Goal: Transaction & Acquisition: Book appointment/travel/reservation

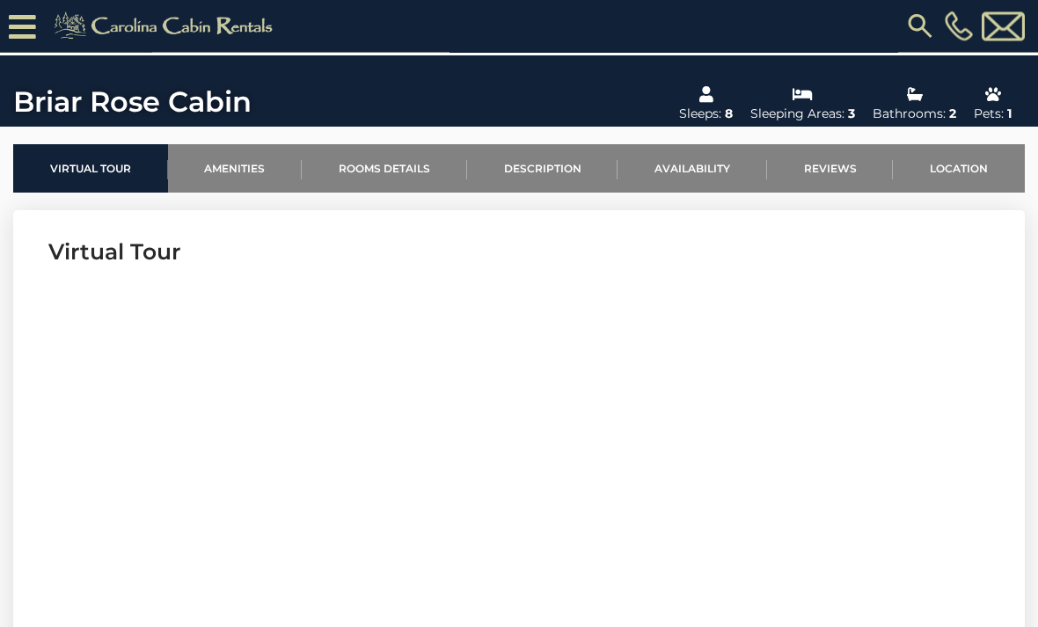
scroll to position [490, 0]
click at [715, 168] on link "Availability" at bounding box center [693, 168] width 150 height 48
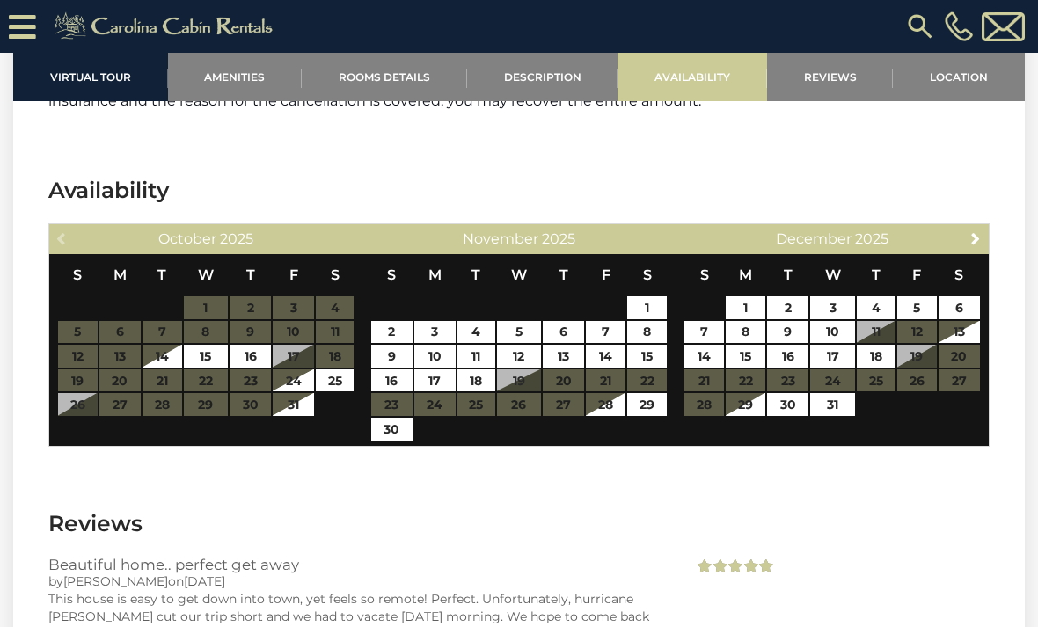
scroll to position [2960, 0]
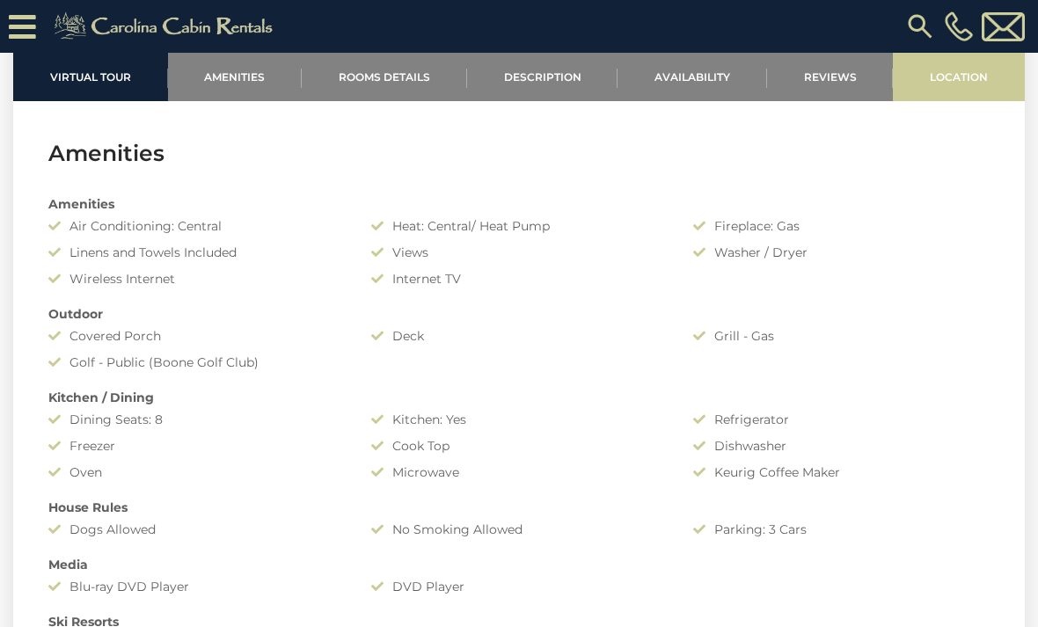
click at [961, 72] on link "Location" at bounding box center [959, 77] width 132 height 48
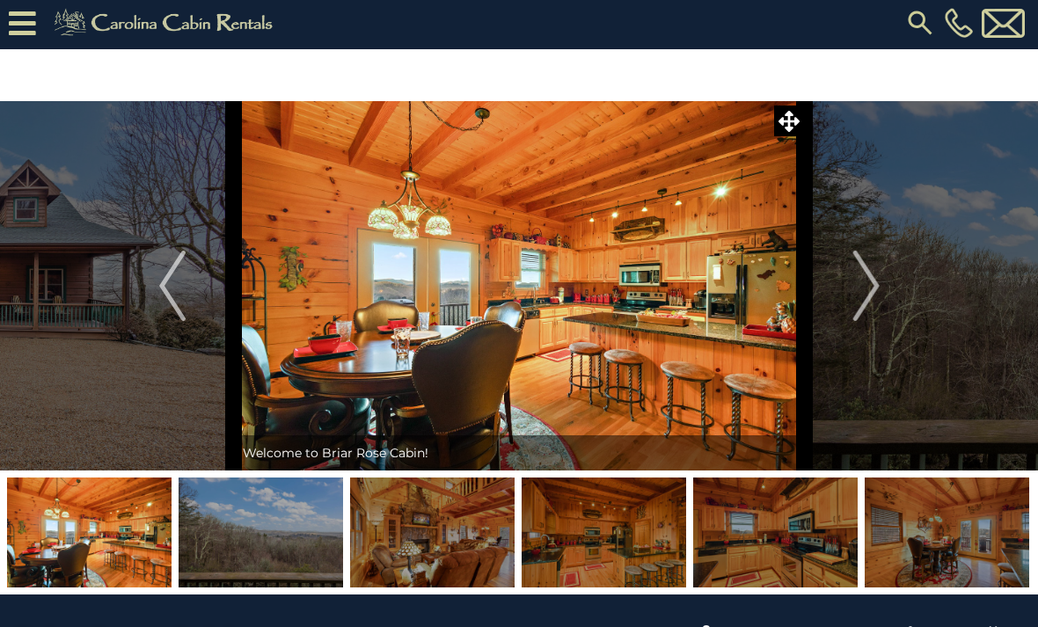
scroll to position [0, 0]
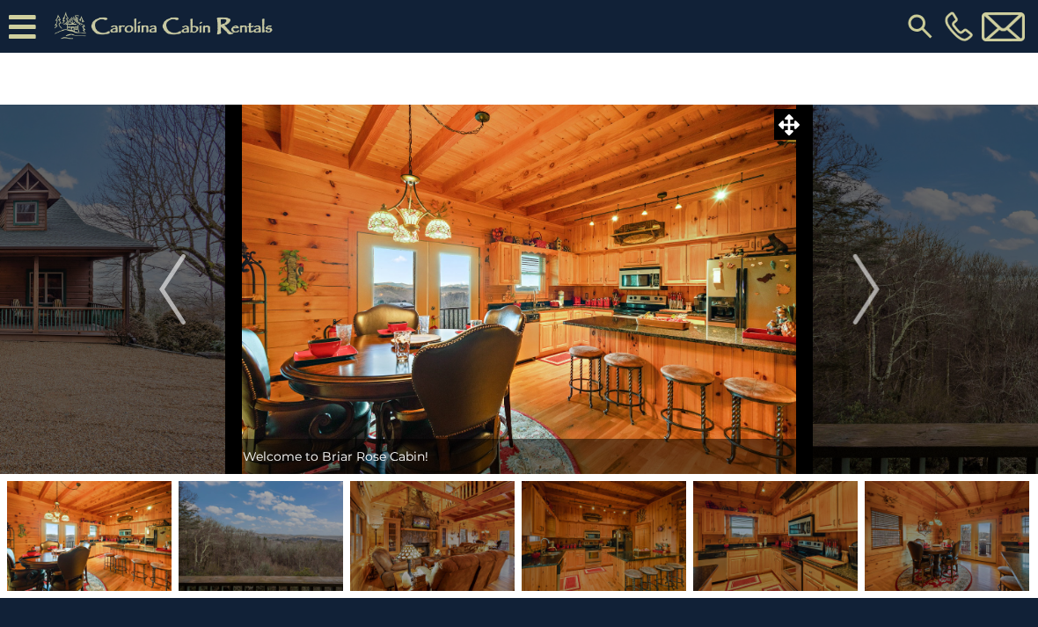
click at [27, 34] on icon at bounding box center [22, 26] width 27 height 31
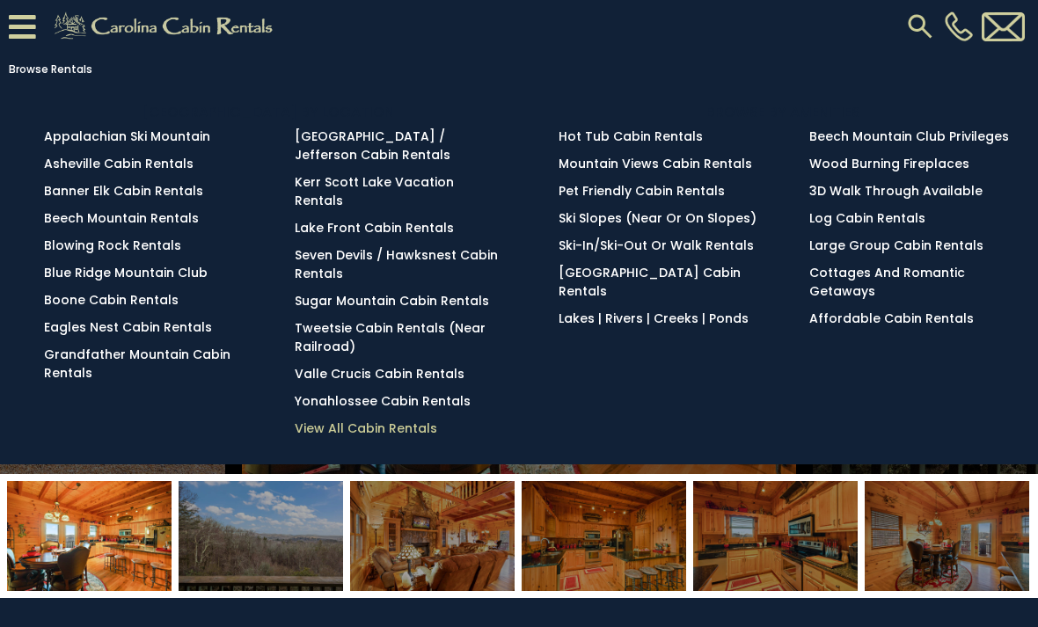
click at [319, 420] on link "View All Cabin Rentals" at bounding box center [366, 429] width 143 height 18
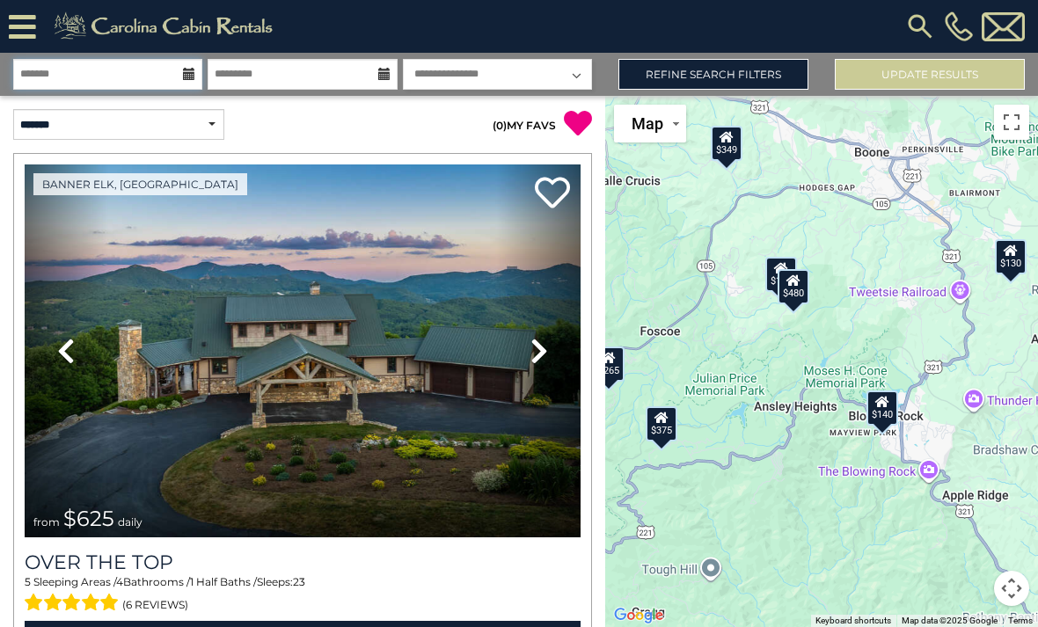
click at [93, 77] on input "text" at bounding box center [107, 74] width 189 height 31
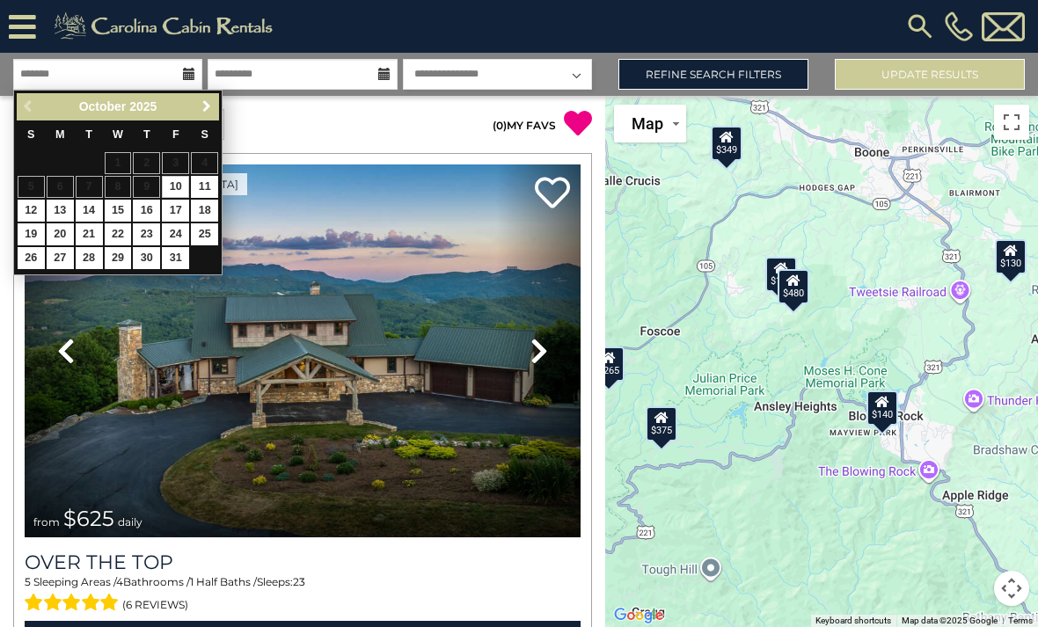
click at [195, 102] on link "Next" at bounding box center [206, 107] width 22 height 22
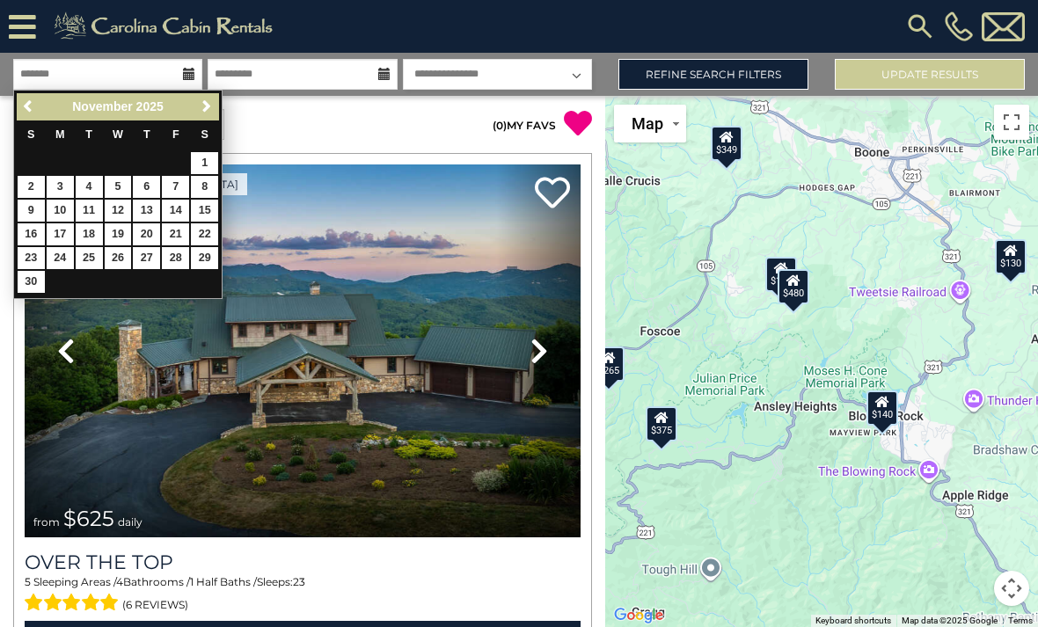
click at [206, 217] on link "15" at bounding box center [204, 211] width 27 height 22
type input "********"
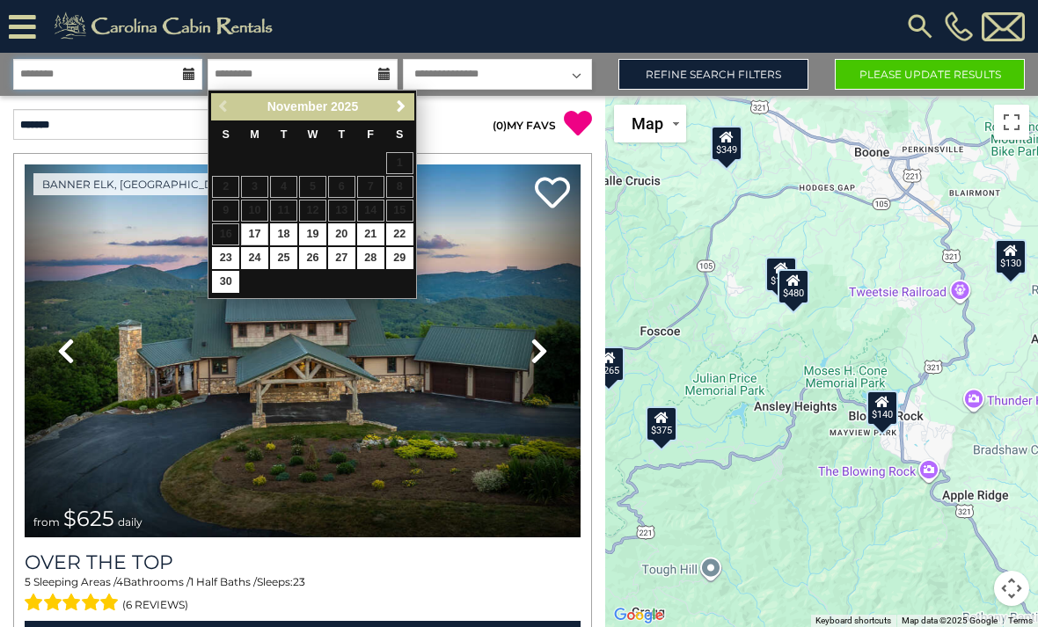
click at [179, 69] on input "********" at bounding box center [107, 74] width 189 height 31
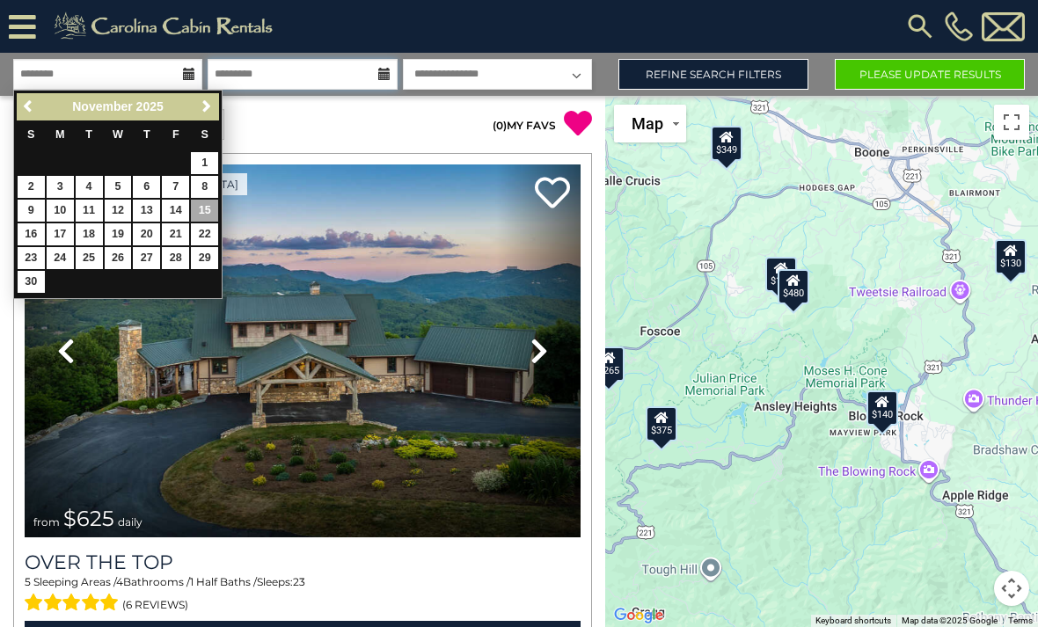
click at [368, 77] on input "text" at bounding box center [302, 74] width 189 height 31
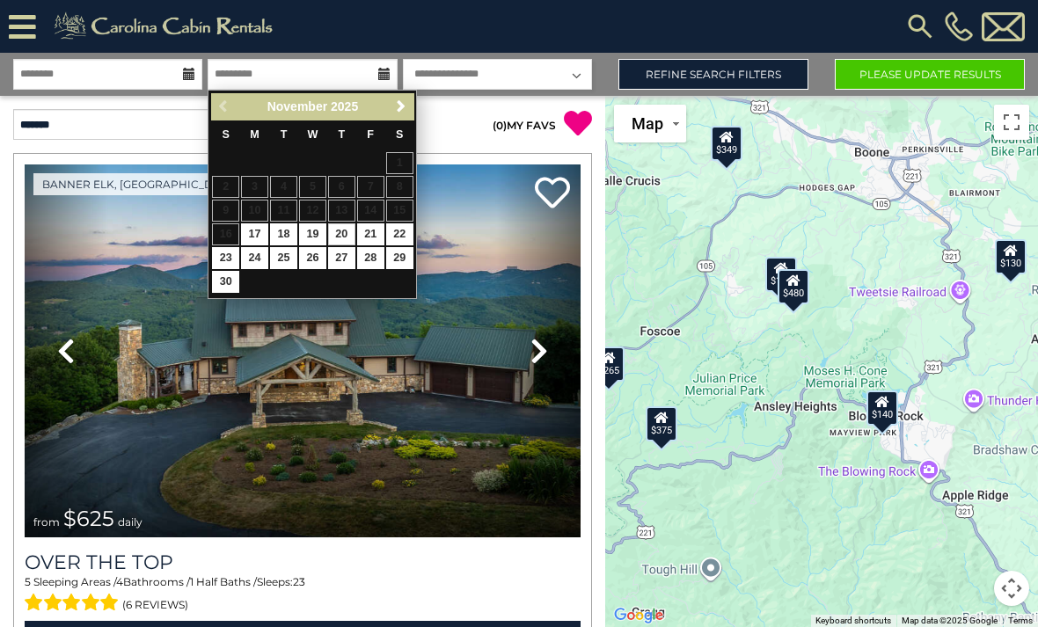
click at [344, 237] on link "20" at bounding box center [341, 234] width 27 height 22
type input "********"
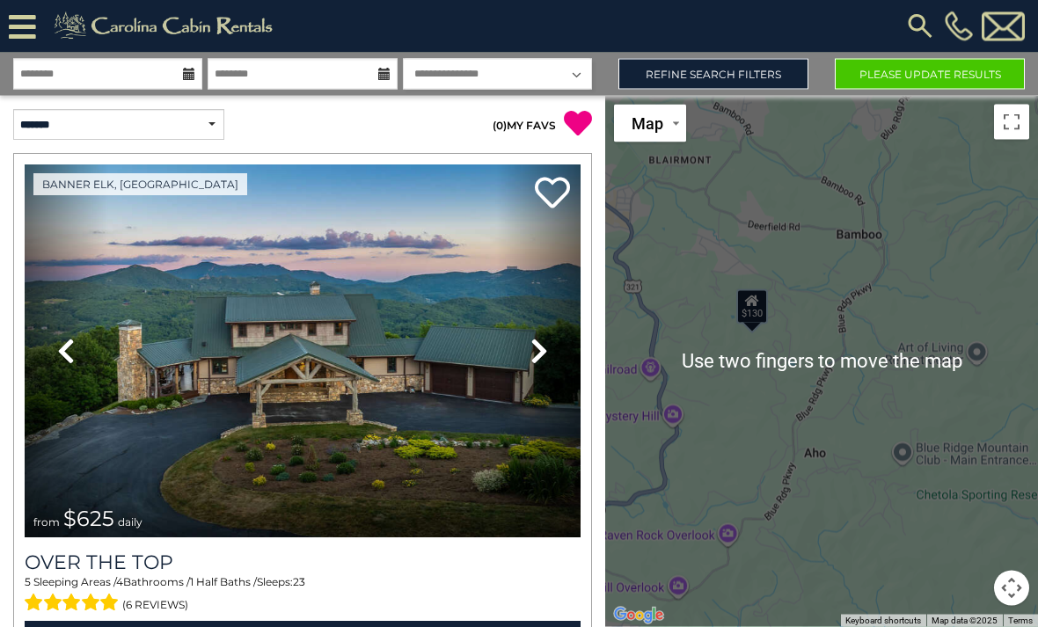
scroll to position [4, 0]
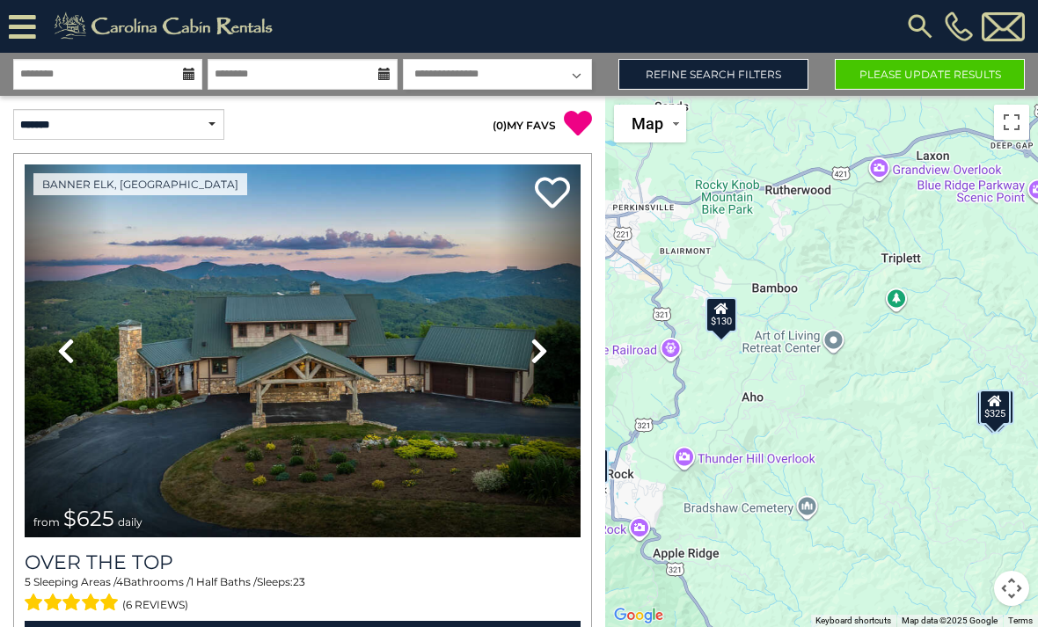
click at [719, 333] on div "$130" at bounding box center [722, 314] width 32 height 35
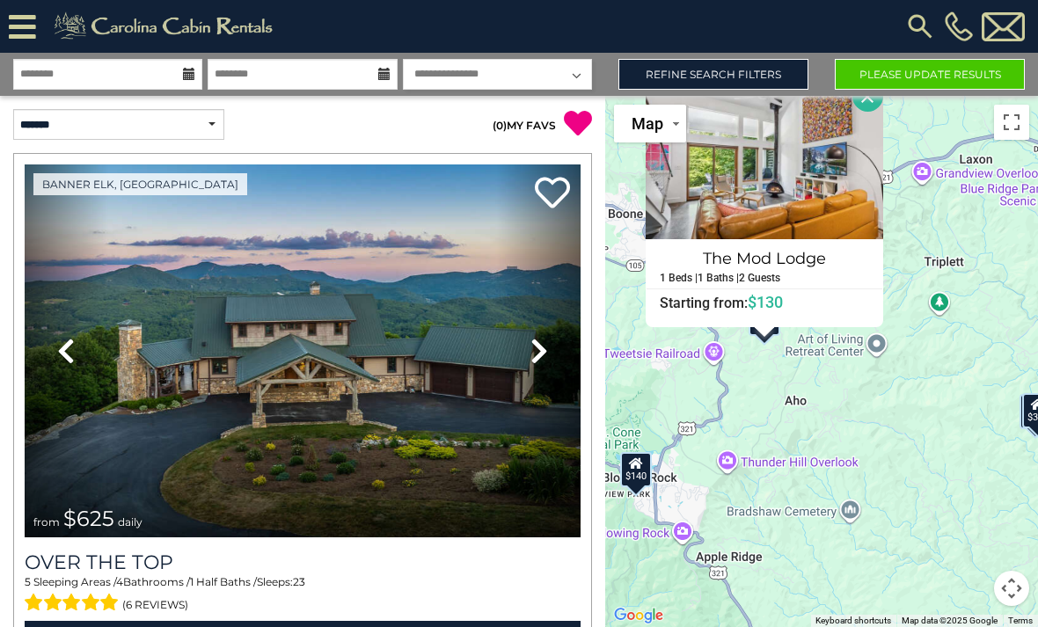
click at [898, 437] on div "$625 $297 $175 $165 $300 $580 $290 $424 $395 $270 $185 $265 $230 $550 $349 $230…" at bounding box center [821, 361] width 433 height 531
click at [875, 112] on button "Close" at bounding box center [867, 96] width 31 height 31
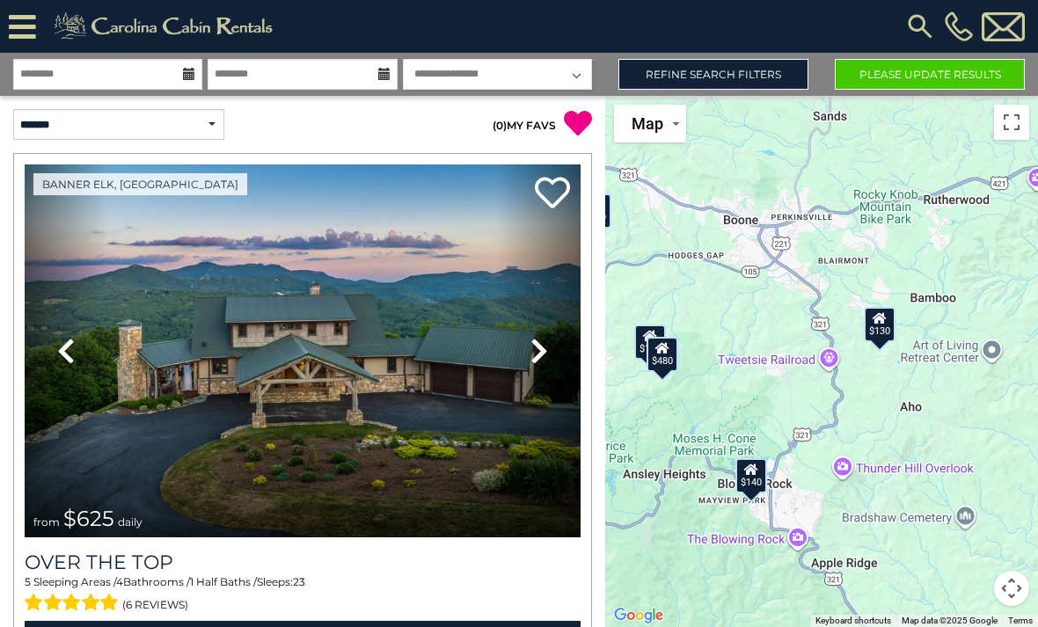
click at [660, 355] on icon at bounding box center [662, 348] width 14 height 12
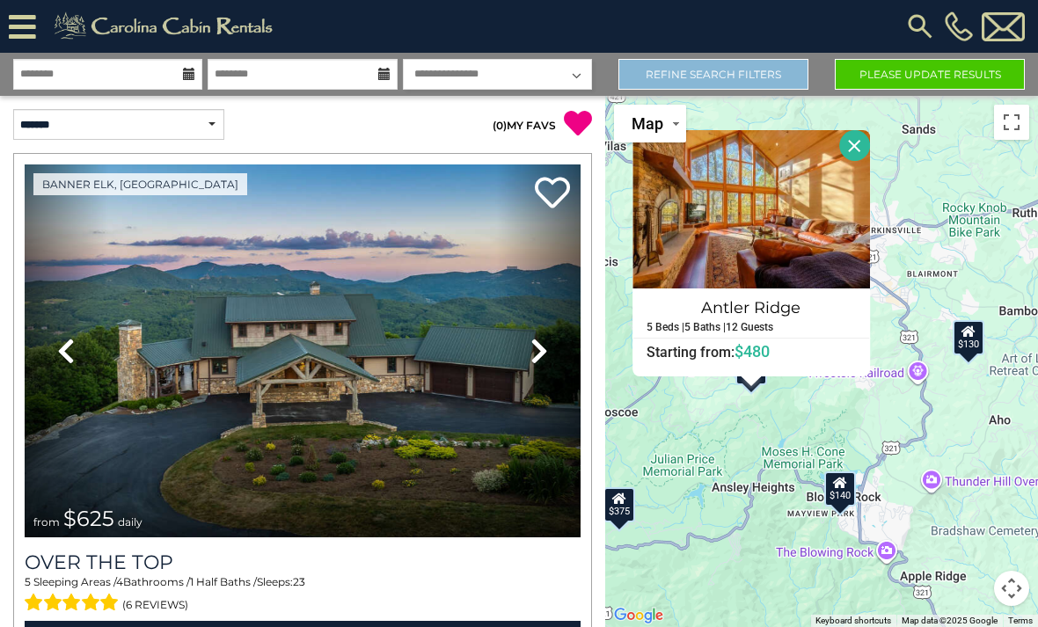
click at [724, 83] on link "Refine Search Filters" at bounding box center [713, 74] width 190 height 31
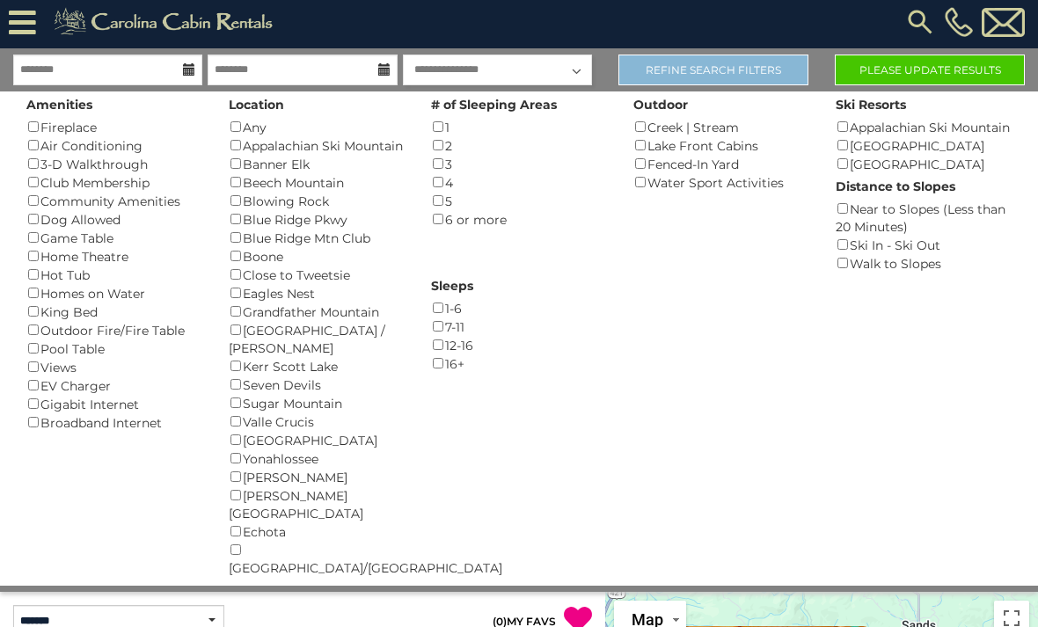
click at [753, 72] on link "Refine Search Filters" at bounding box center [713, 70] width 190 height 31
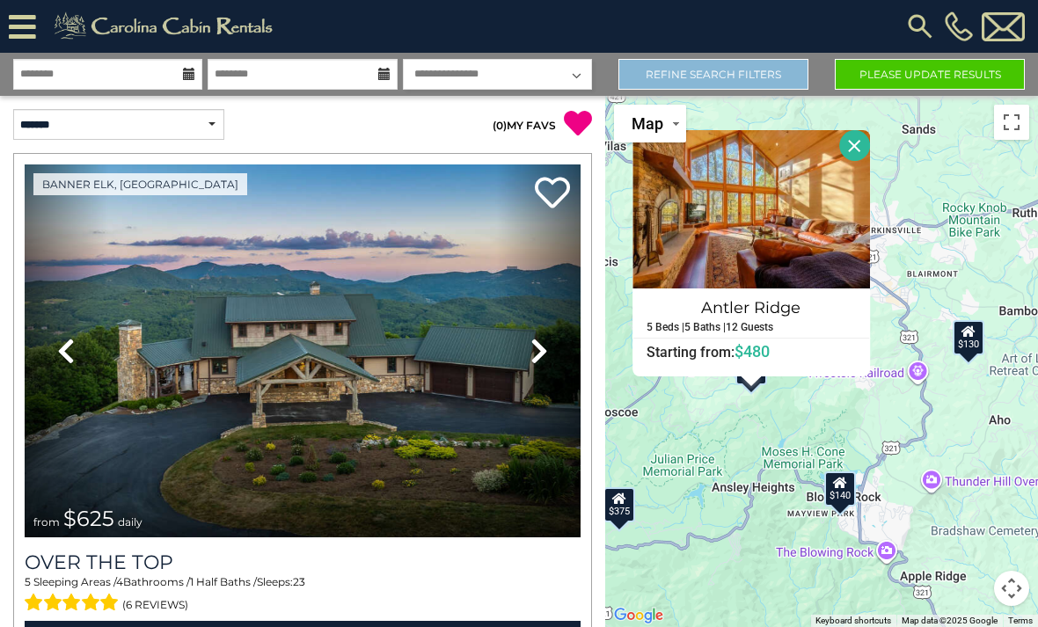
scroll to position [-2, 0]
click at [743, 67] on link "Refine Search Filters" at bounding box center [713, 74] width 190 height 31
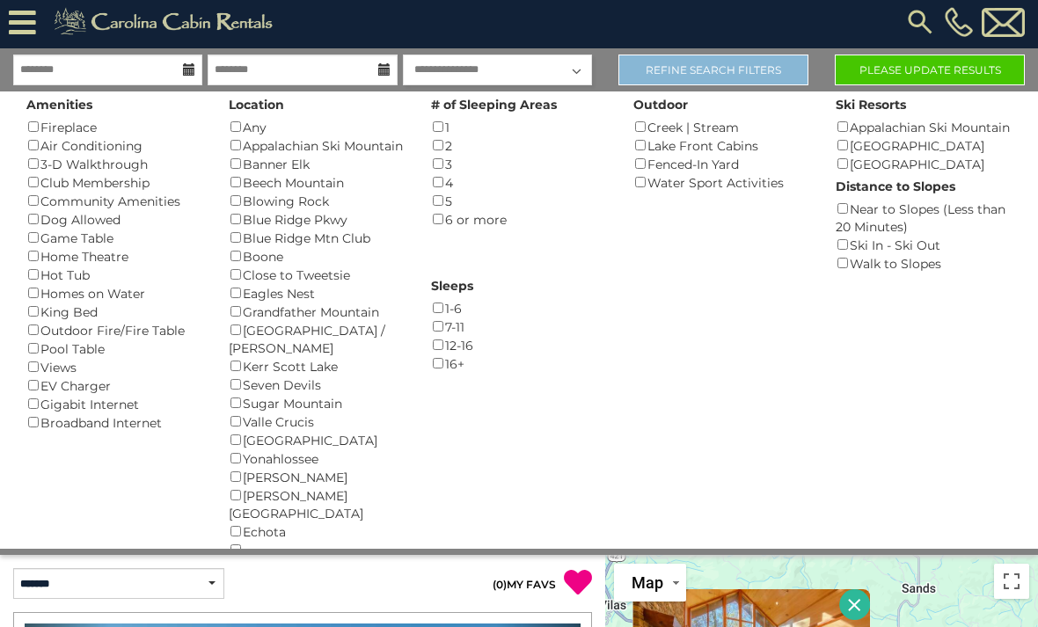
scroll to position [0, 0]
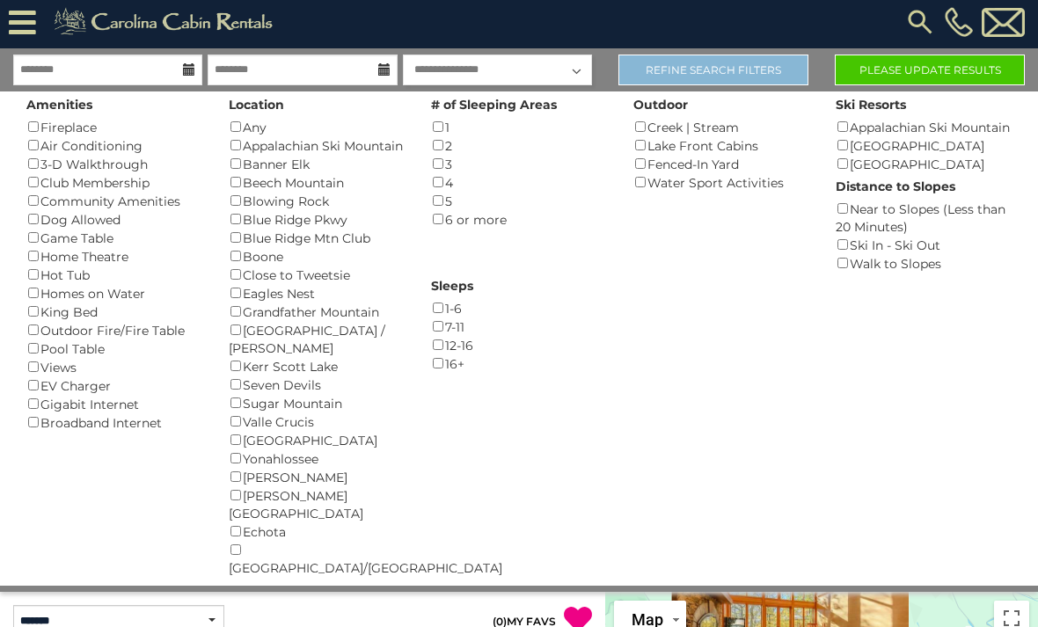
click at [756, 74] on link "Refine Search Filters" at bounding box center [713, 70] width 190 height 31
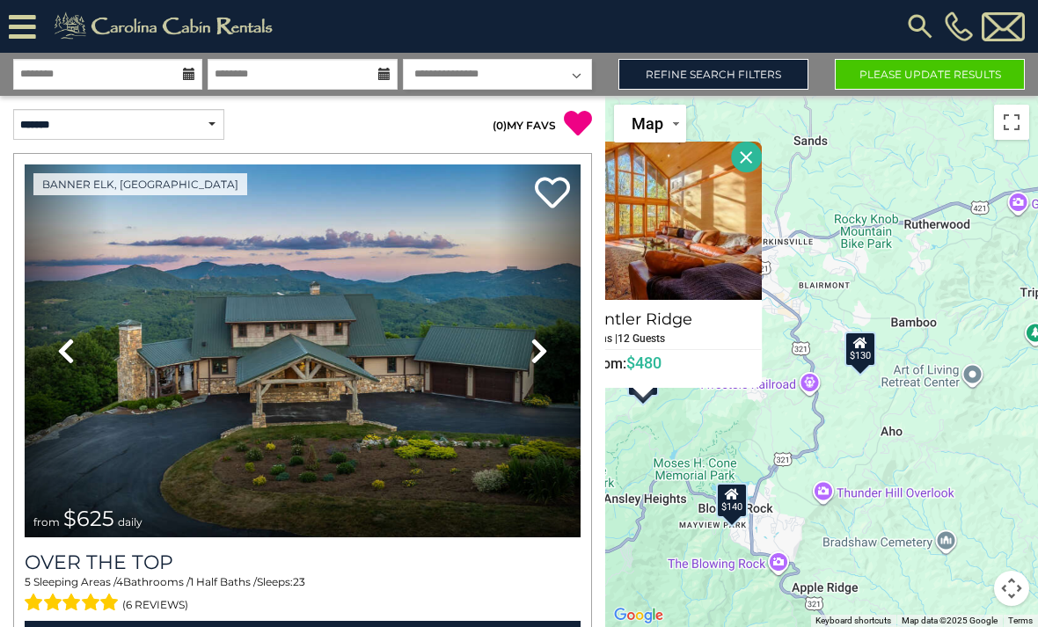
click at [750, 172] on button "Close" at bounding box center [746, 157] width 31 height 31
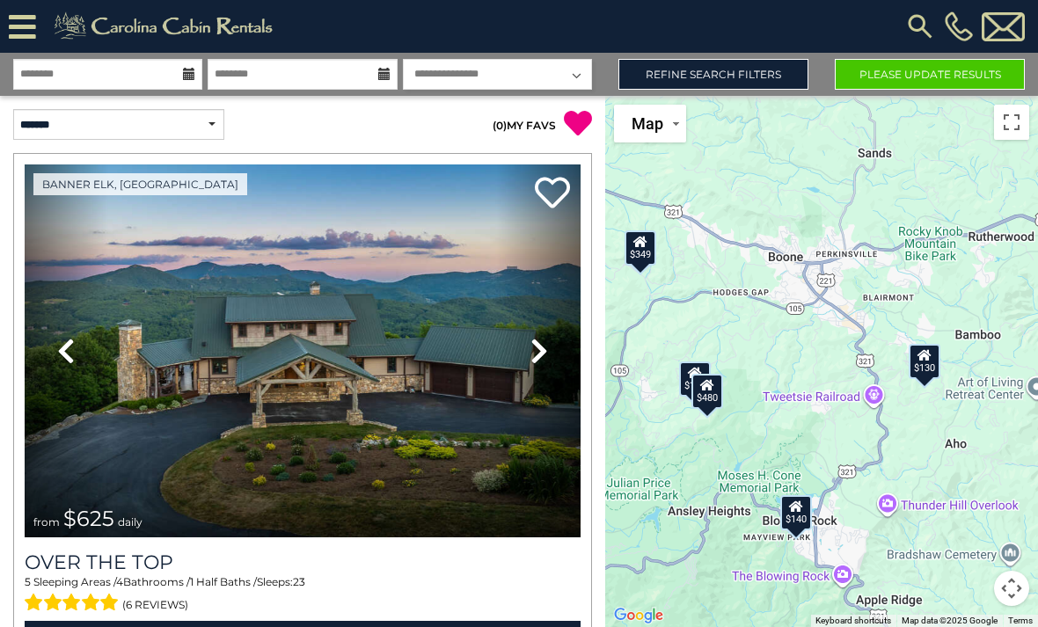
click at [681, 397] on div "$165" at bounding box center [696, 379] width 32 height 35
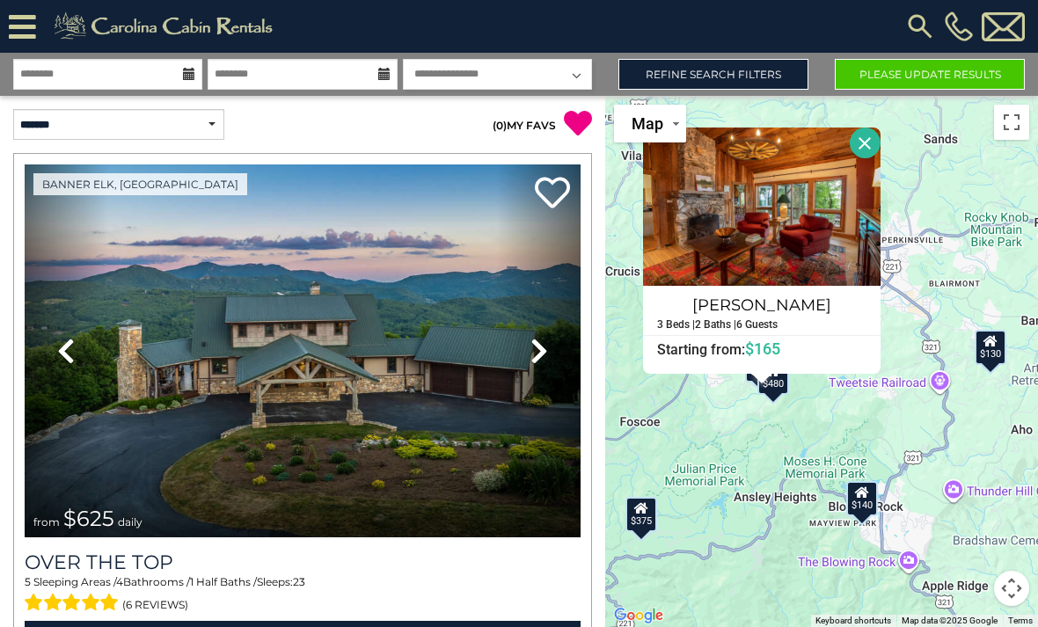
click at [881, 158] on button "Close" at bounding box center [865, 143] width 31 height 31
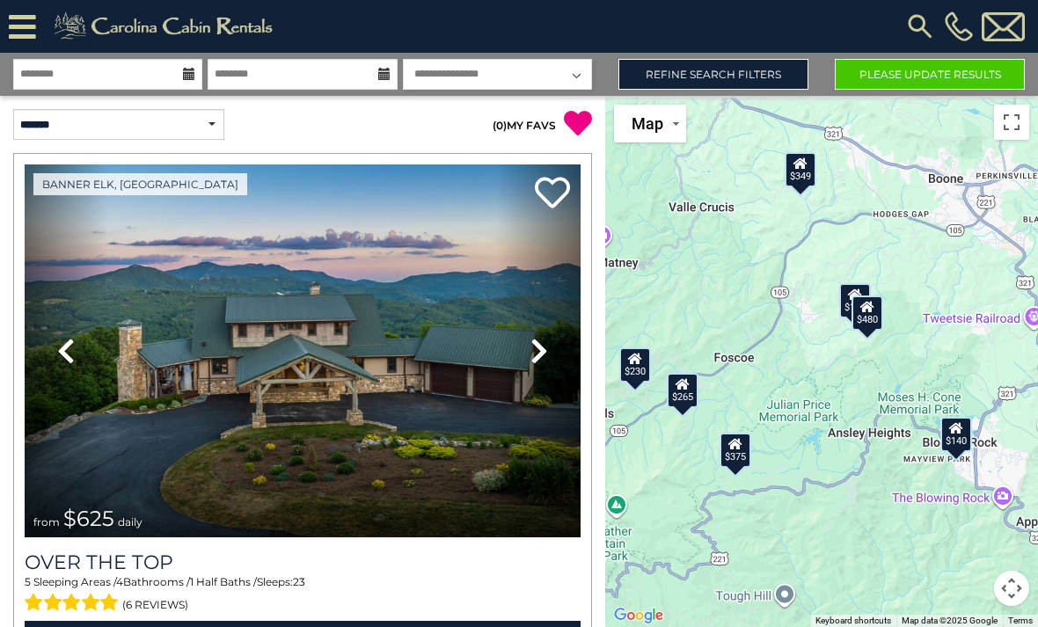
click at [800, 170] on icon at bounding box center [801, 163] width 14 height 12
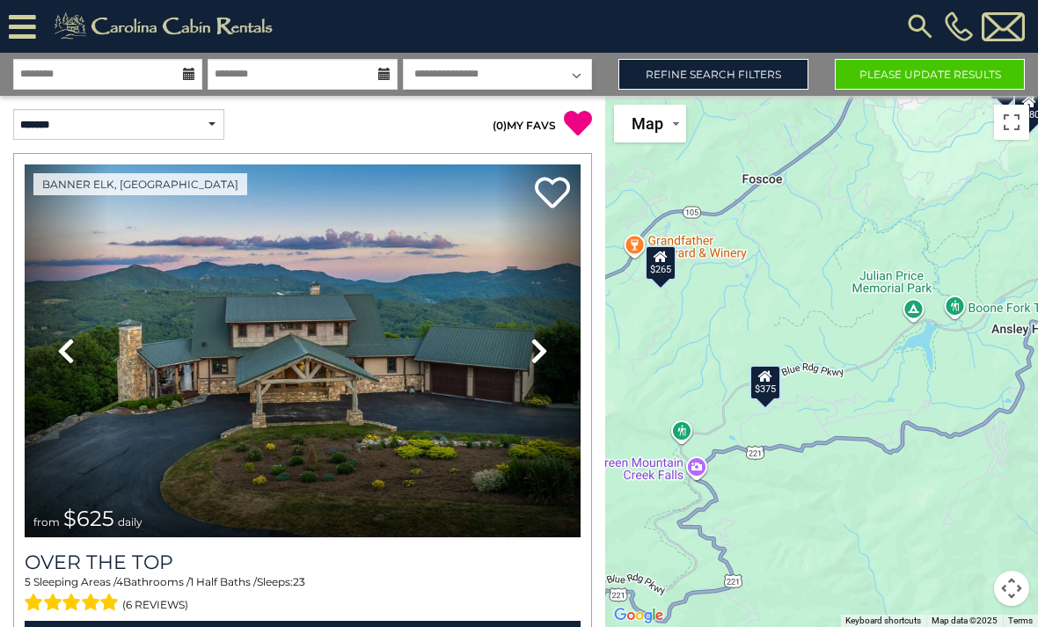
click at [765, 383] on icon at bounding box center [765, 376] width 14 height 12
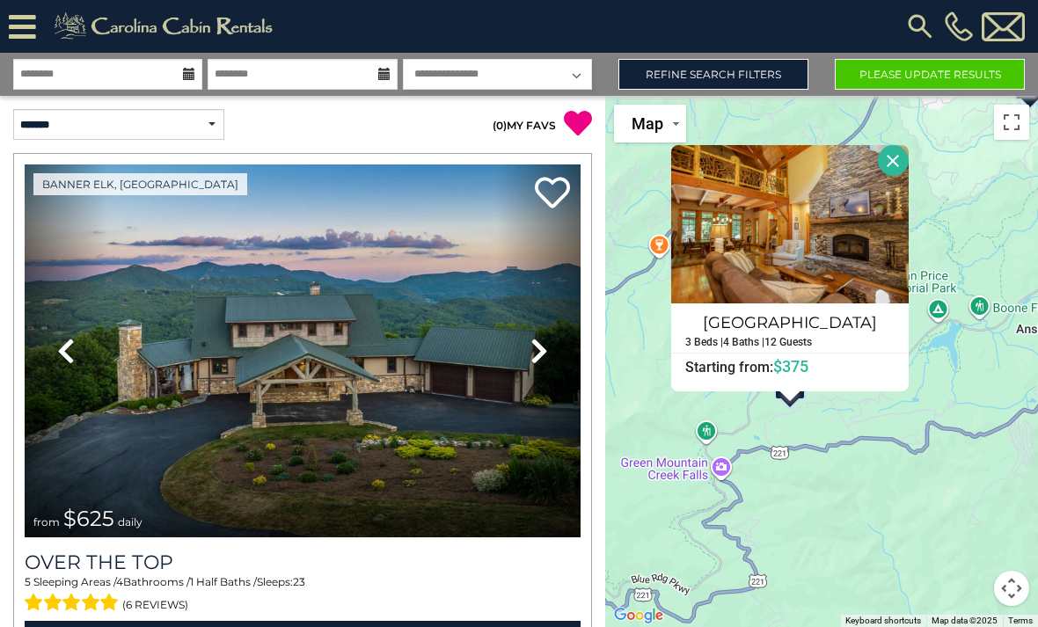
click at [909, 176] on button "Close" at bounding box center [893, 160] width 31 height 31
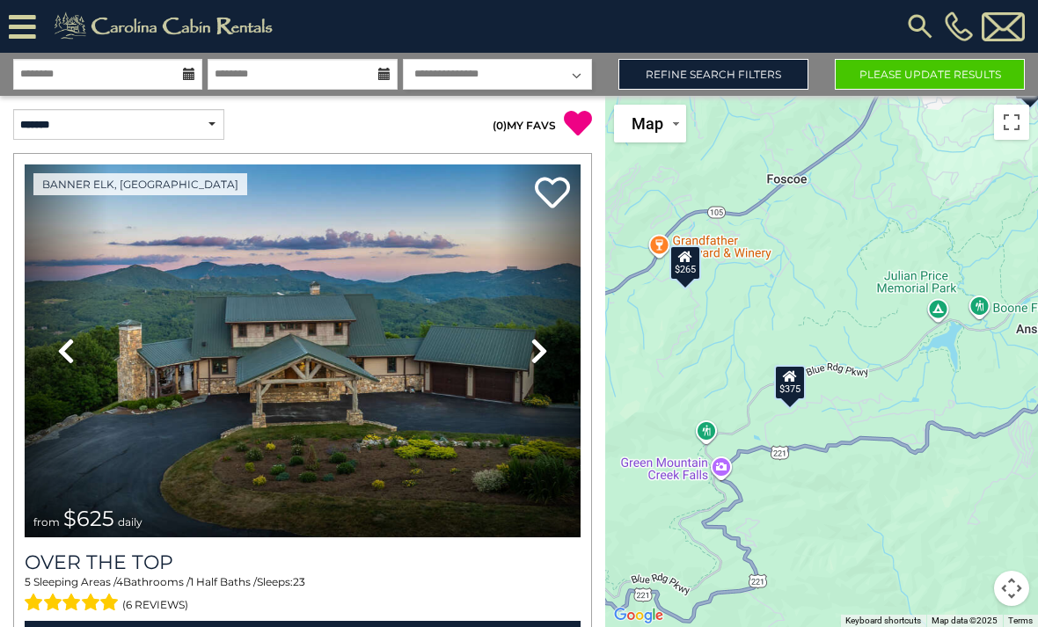
click at [690, 281] on div "$265" at bounding box center [686, 262] width 32 height 35
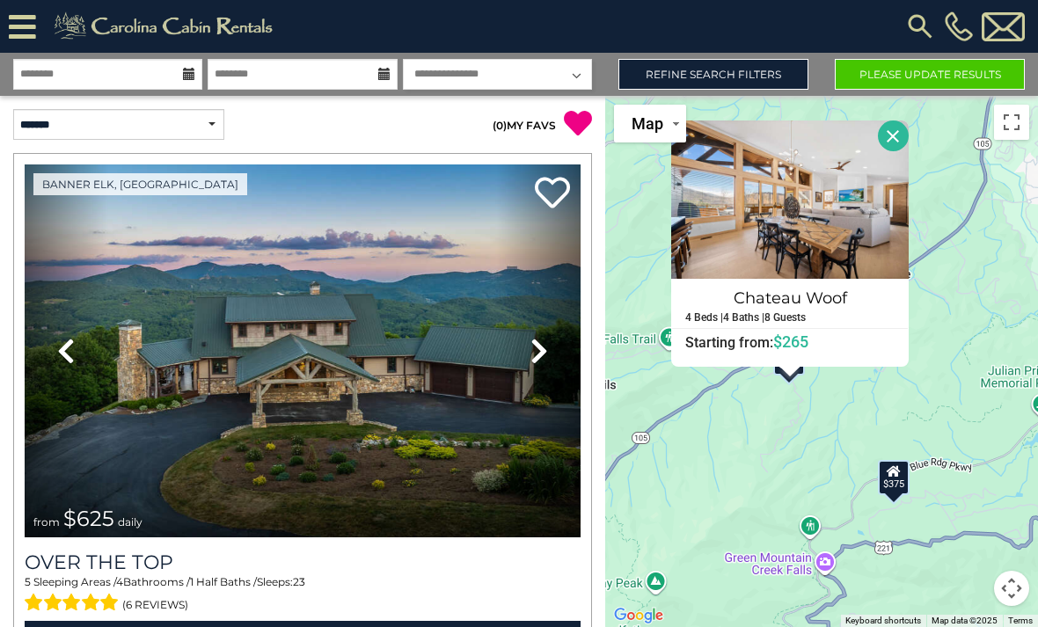
click at [791, 351] on span "$265" at bounding box center [790, 342] width 35 height 18
click at [277, 68] on input "********" at bounding box center [302, 74] width 189 height 31
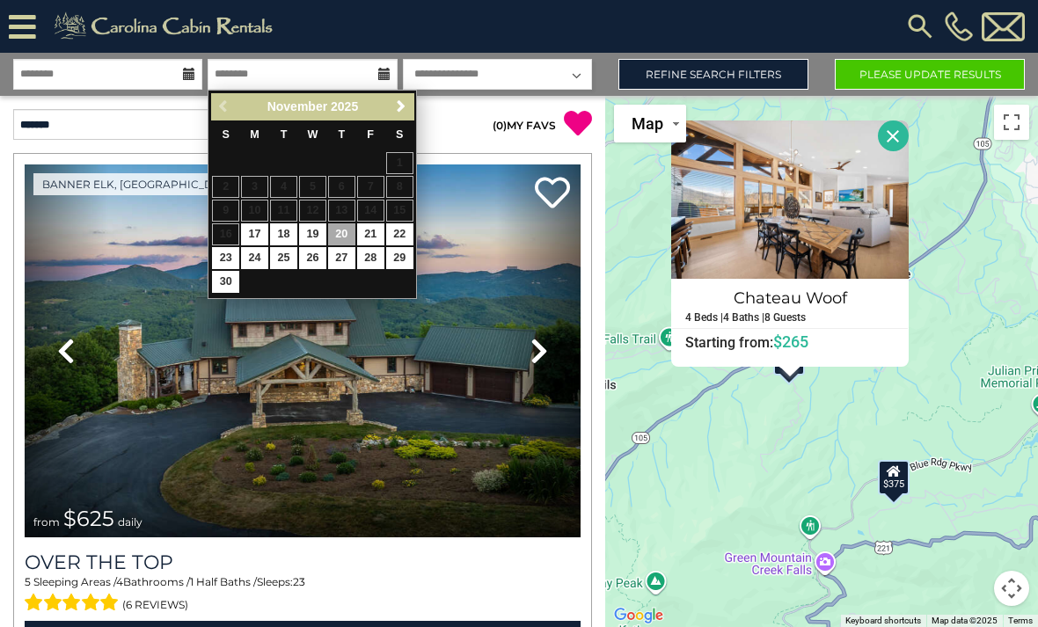
click at [574, 76] on select "**********" at bounding box center [497, 74] width 189 height 31
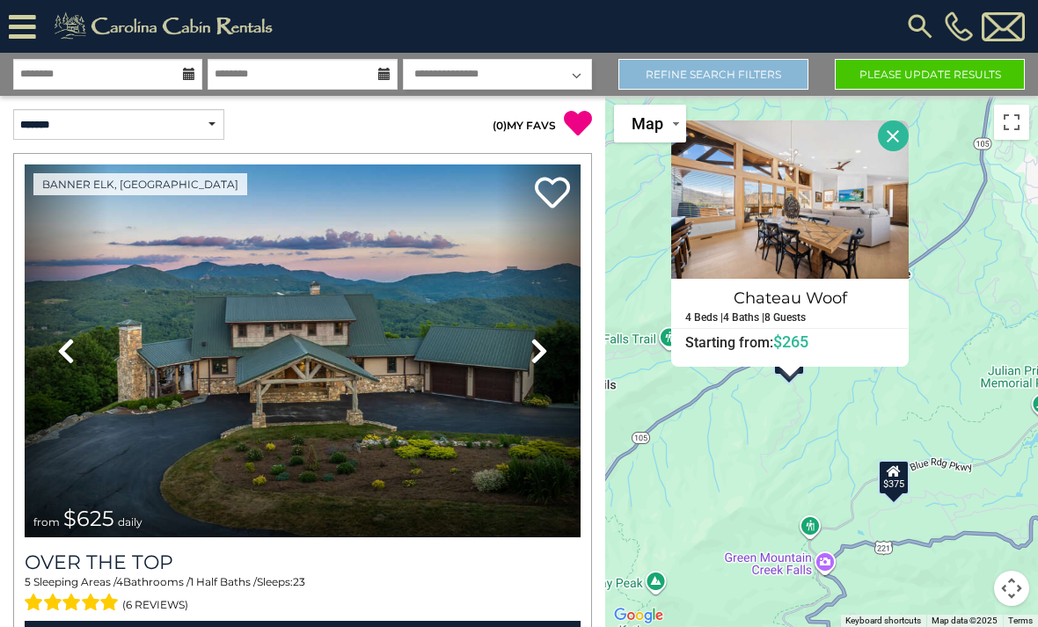
click at [750, 67] on link "Refine Search Filters" at bounding box center [713, 74] width 190 height 31
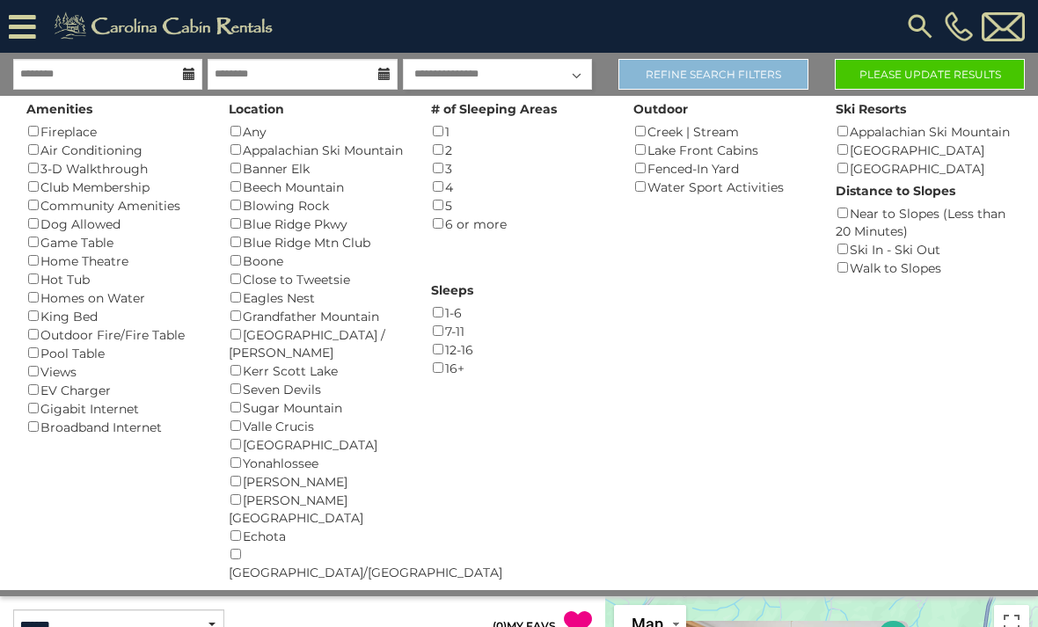
click at [756, 75] on link "Refine Search Filters" at bounding box center [713, 74] width 190 height 31
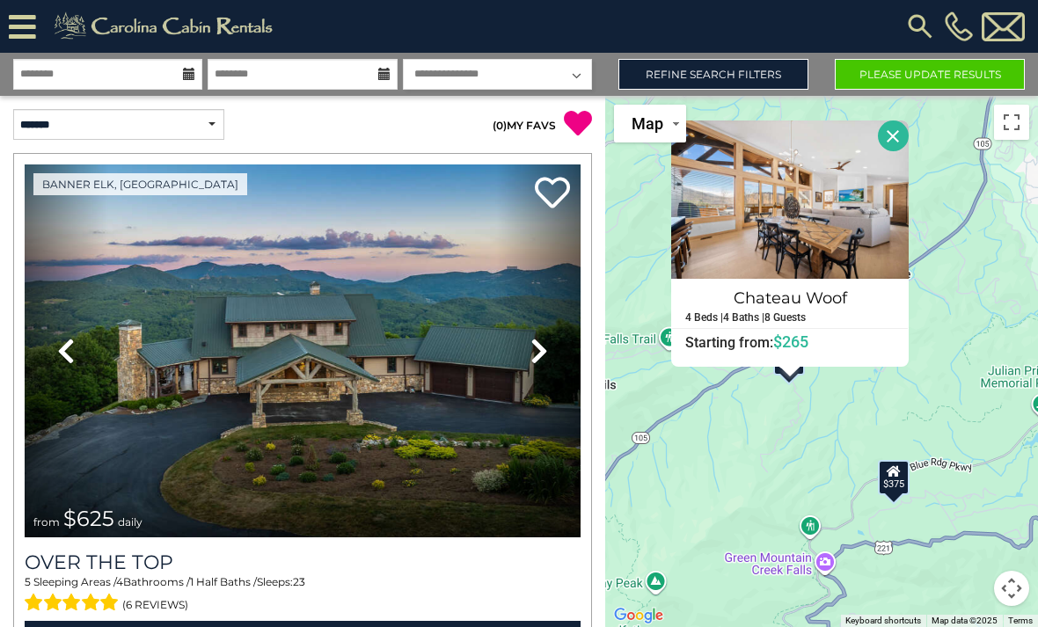
click at [953, 70] on button "Please Update Results" at bounding box center [930, 74] width 190 height 31
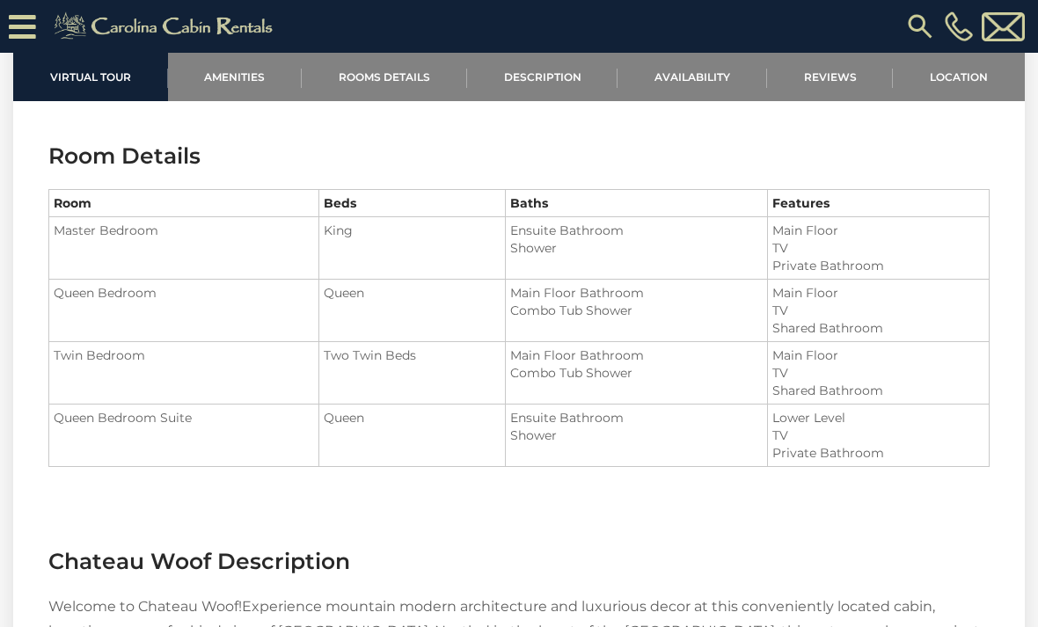
scroll to position [1914, 0]
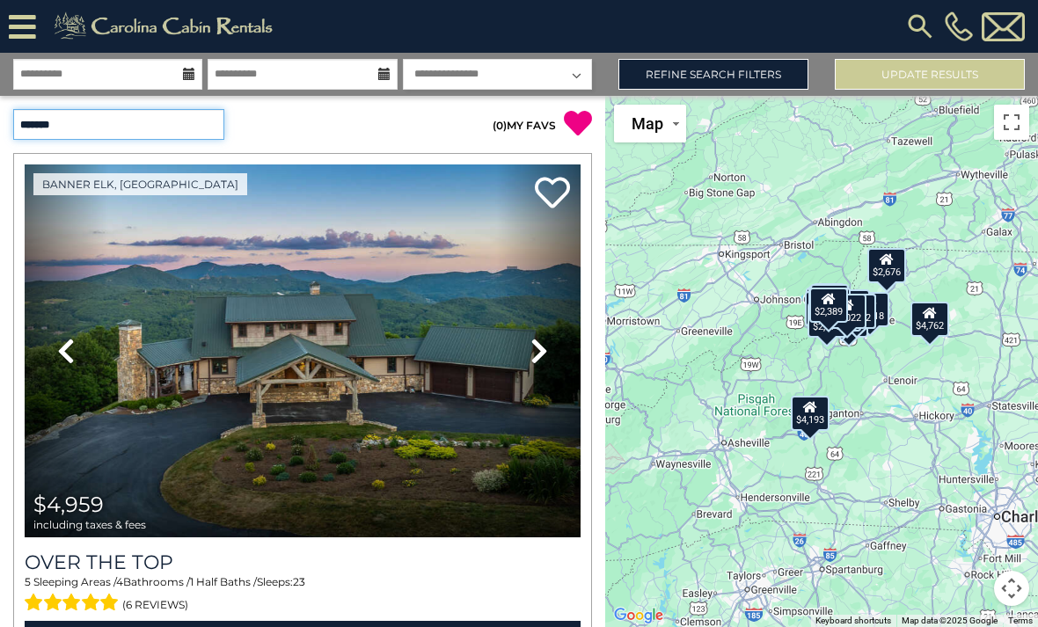
click at [210, 115] on select "**********" at bounding box center [118, 124] width 211 height 31
select select "*********"
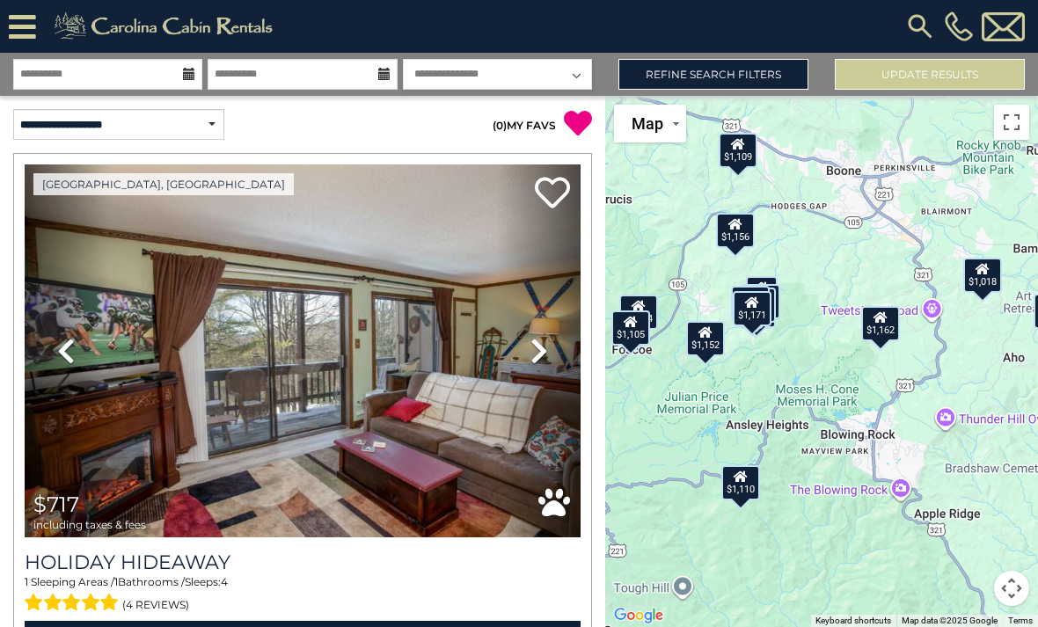
click at [977, 293] on div "$1,018" at bounding box center [982, 275] width 39 height 35
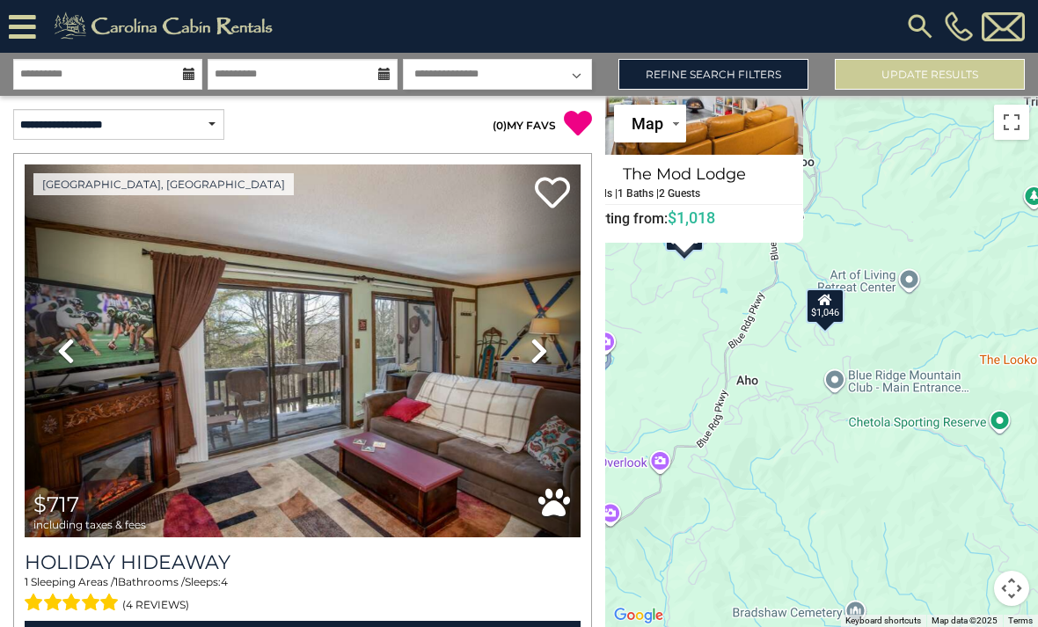
click at [835, 324] on div "$1,046" at bounding box center [825, 306] width 39 height 35
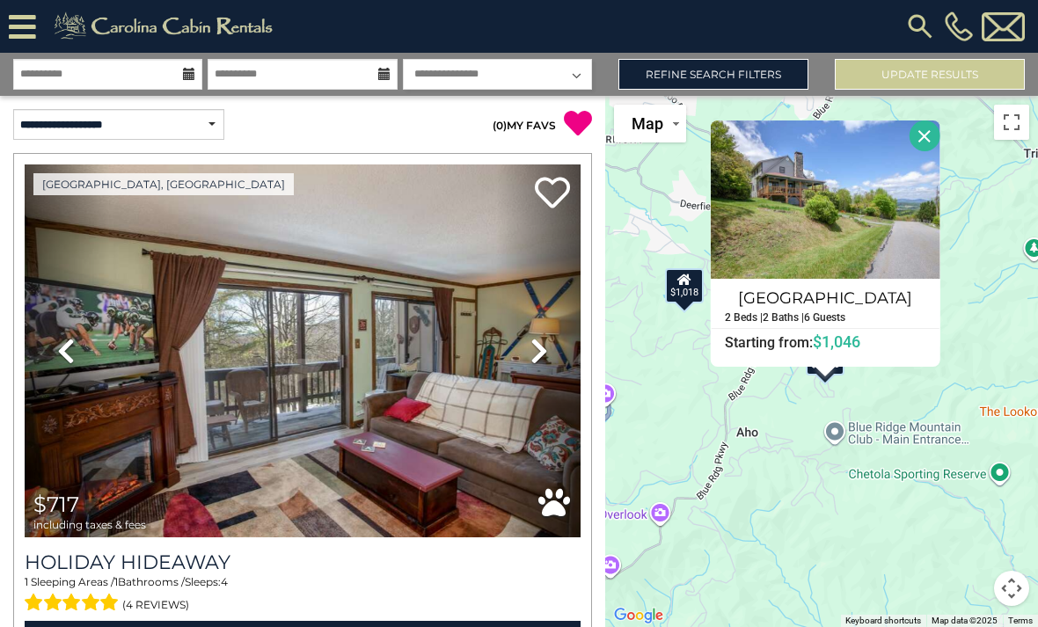
click at [805, 324] on h5 "6 Guests" at bounding box center [824, 317] width 41 height 11
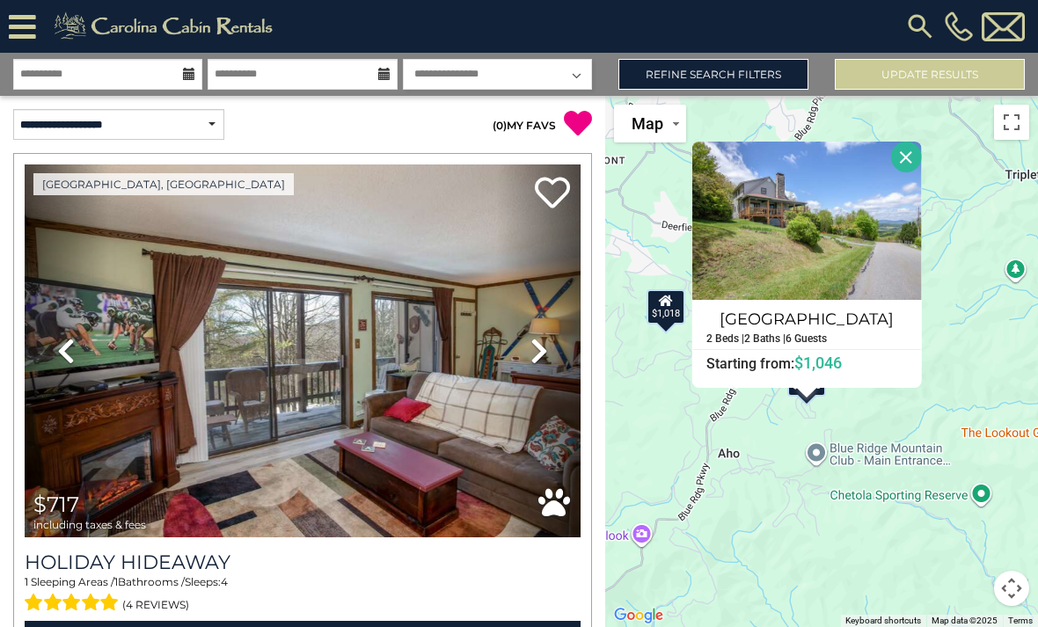
click at [920, 172] on button "Close" at bounding box center [905, 157] width 31 height 31
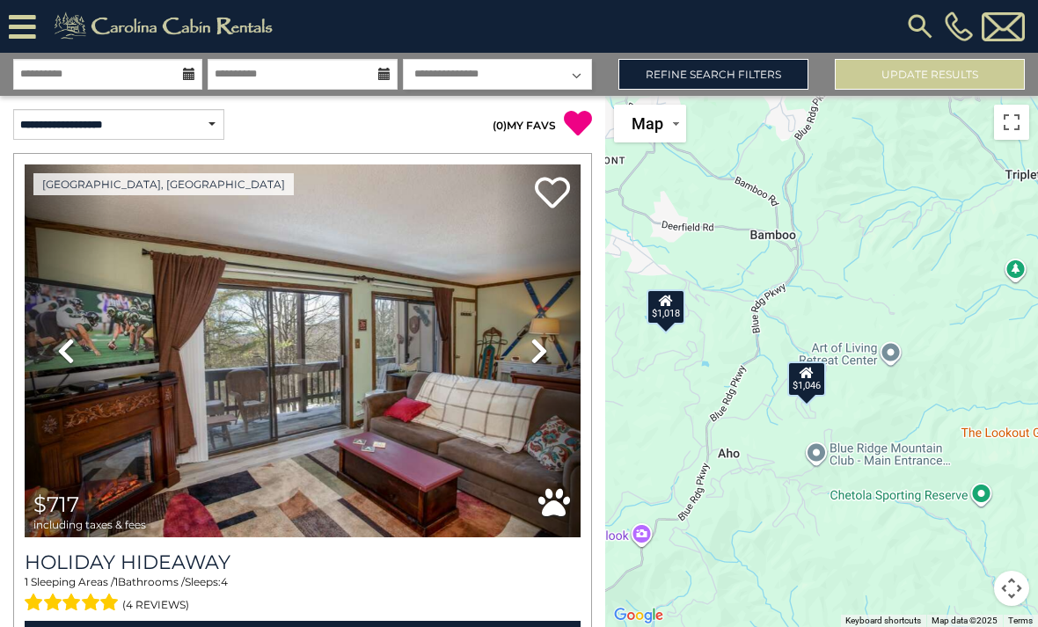
click at [677, 325] on div "$1,018" at bounding box center [666, 306] width 39 height 35
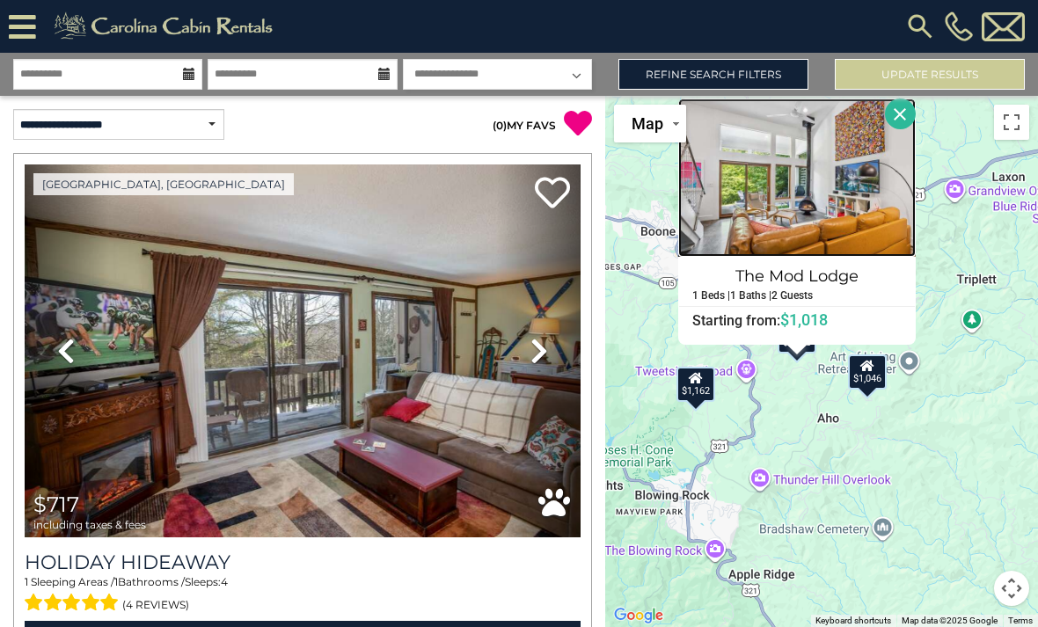
click at [858, 238] on img at bounding box center [797, 178] width 238 height 158
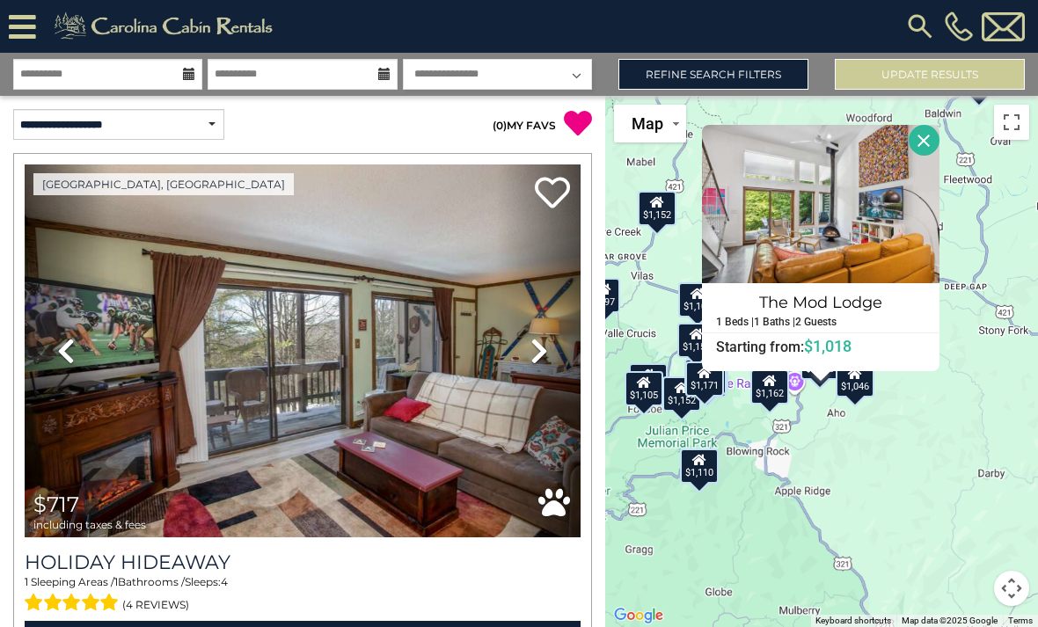
click at [928, 156] on button "Close" at bounding box center [924, 140] width 31 height 31
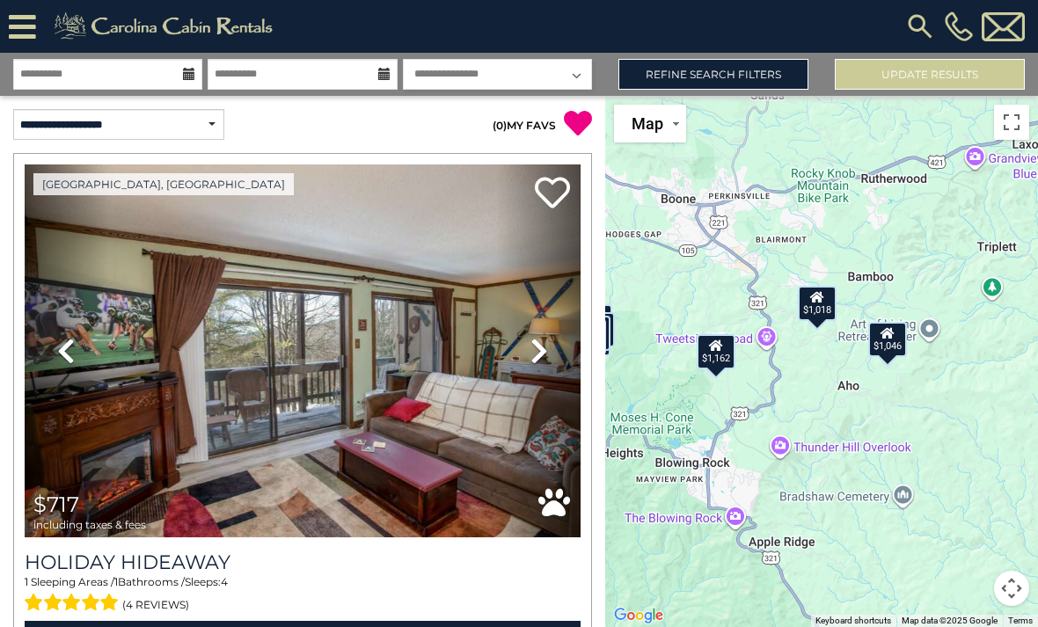
click at [713, 370] on div "$1,162" at bounding box center [716, 351] width 39 height 35
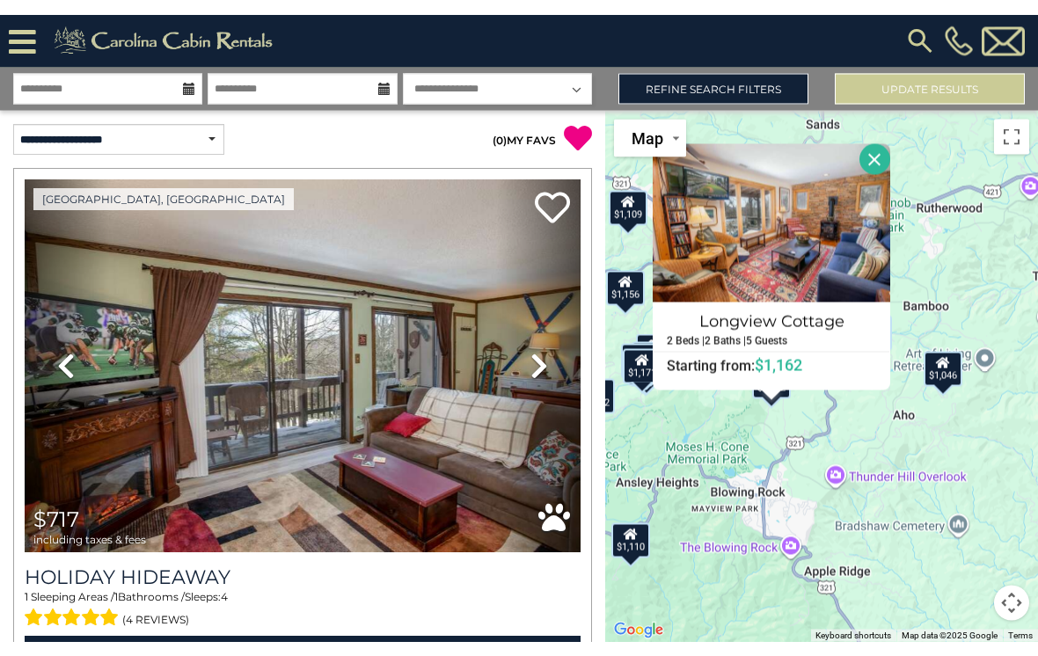
scroll to position [8, 0]
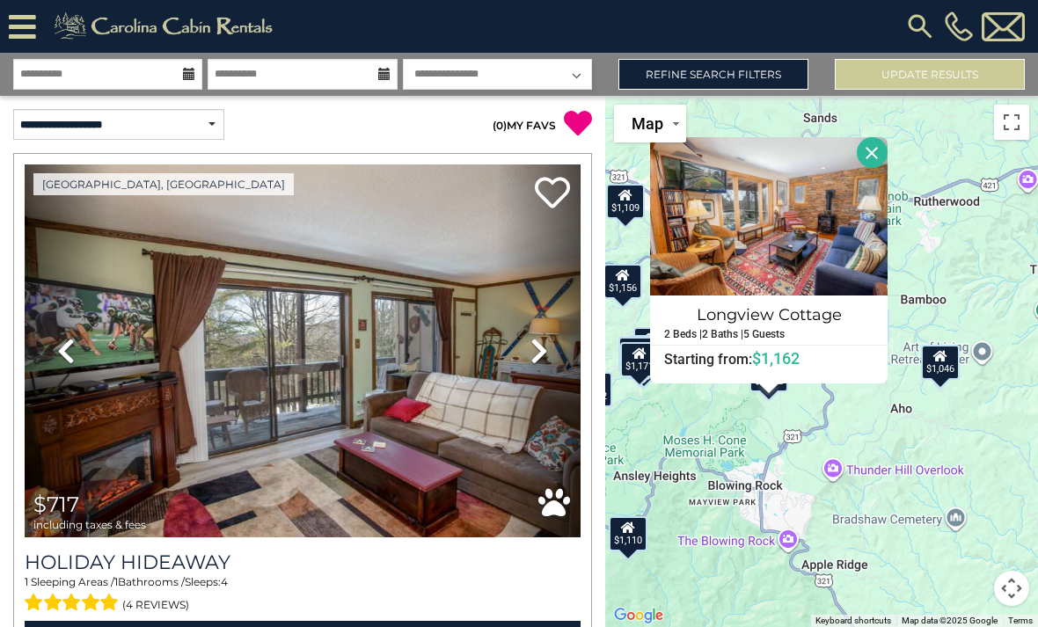
click at [883, 168] on button "Close" at bounding box center [872, 152] width 31 height 31
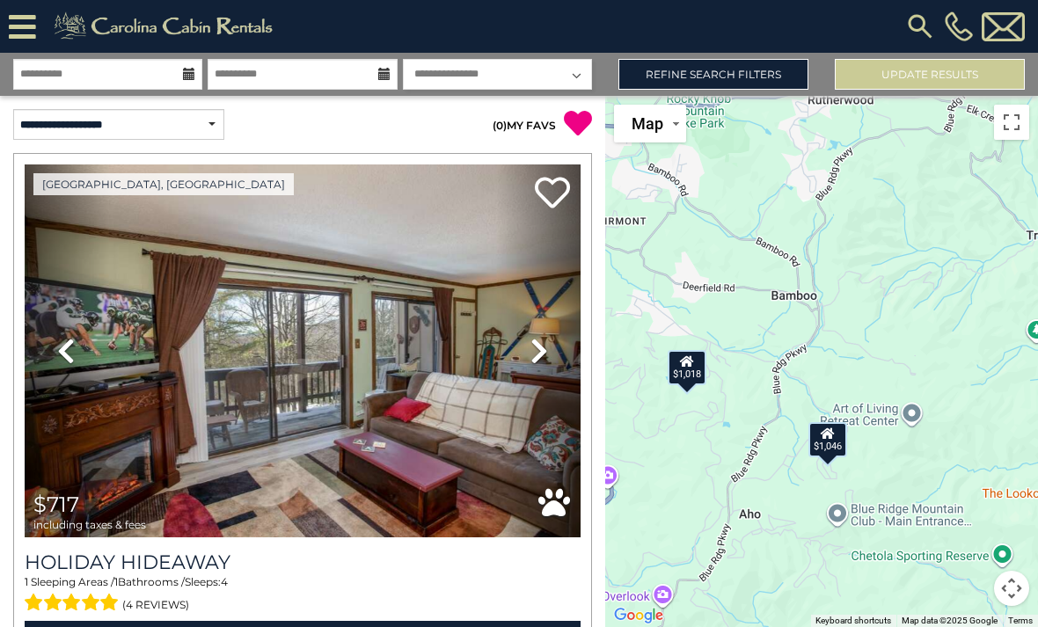
click at [824, 440] on icon at bounding box center [828, 434] width 14 height 12
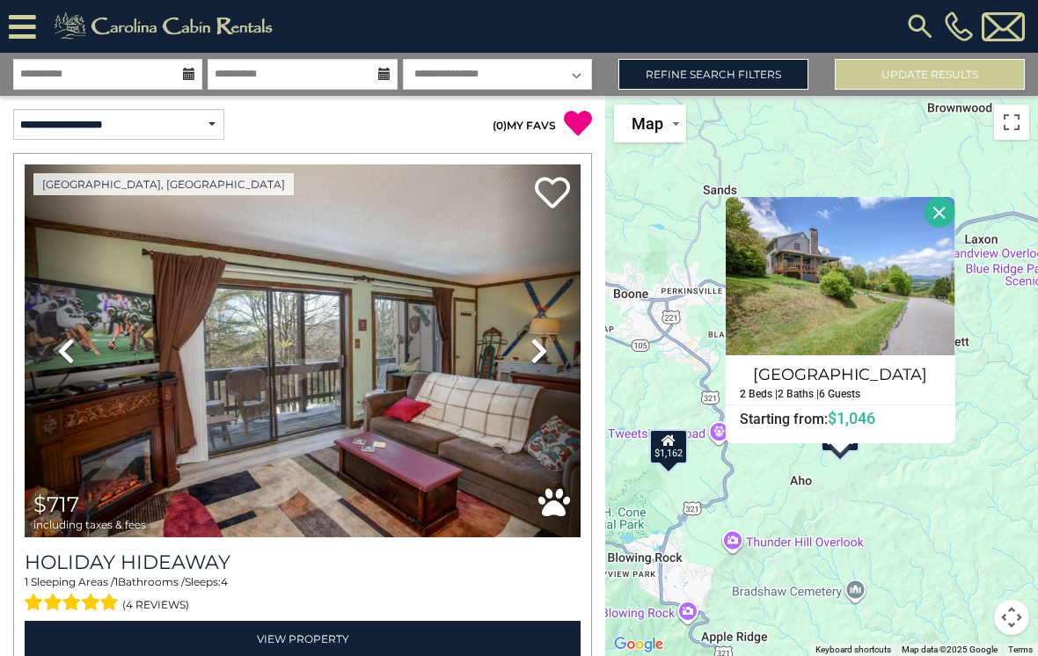
click at [955, 225] on button "Close" at bounding box center [939, 212] width 31 height 31
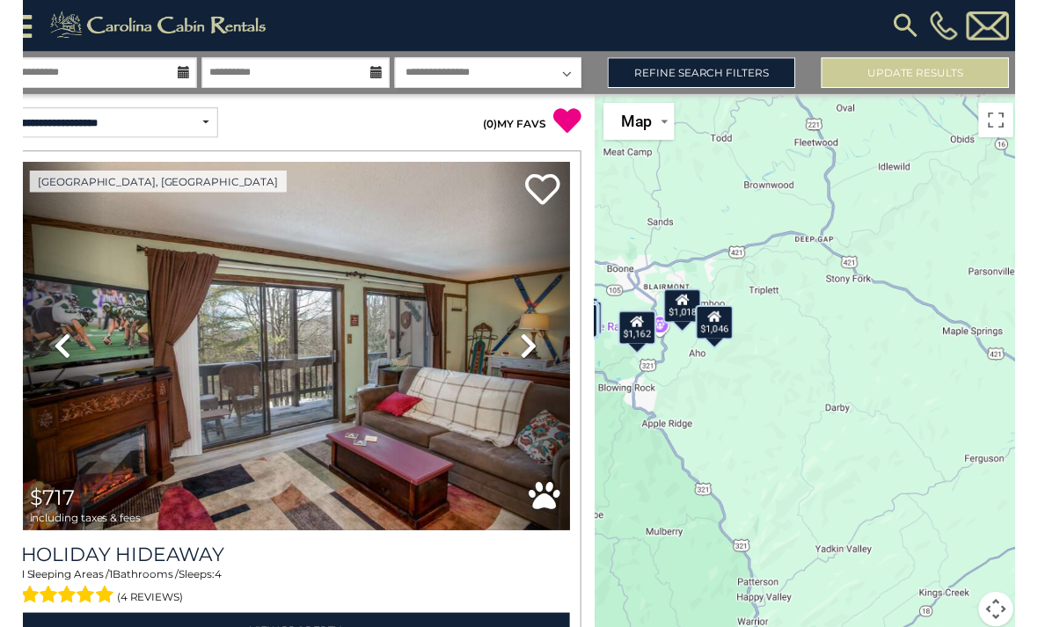
scroll to position [0, 0]
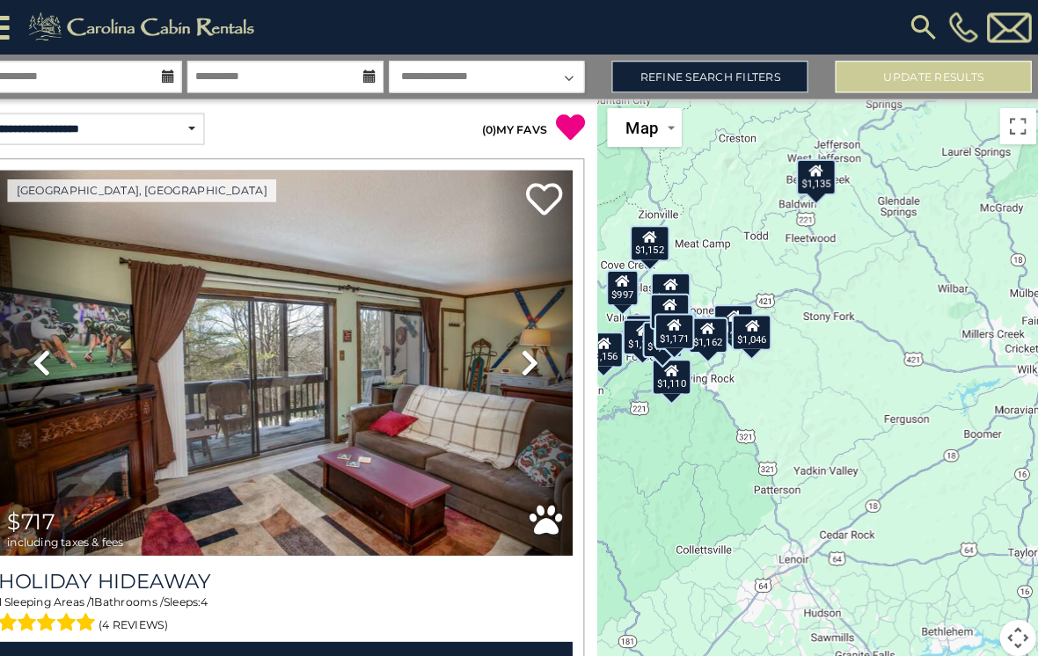
click at [809, 172] on icon at bounding box center [816, 165] width 14 height 12
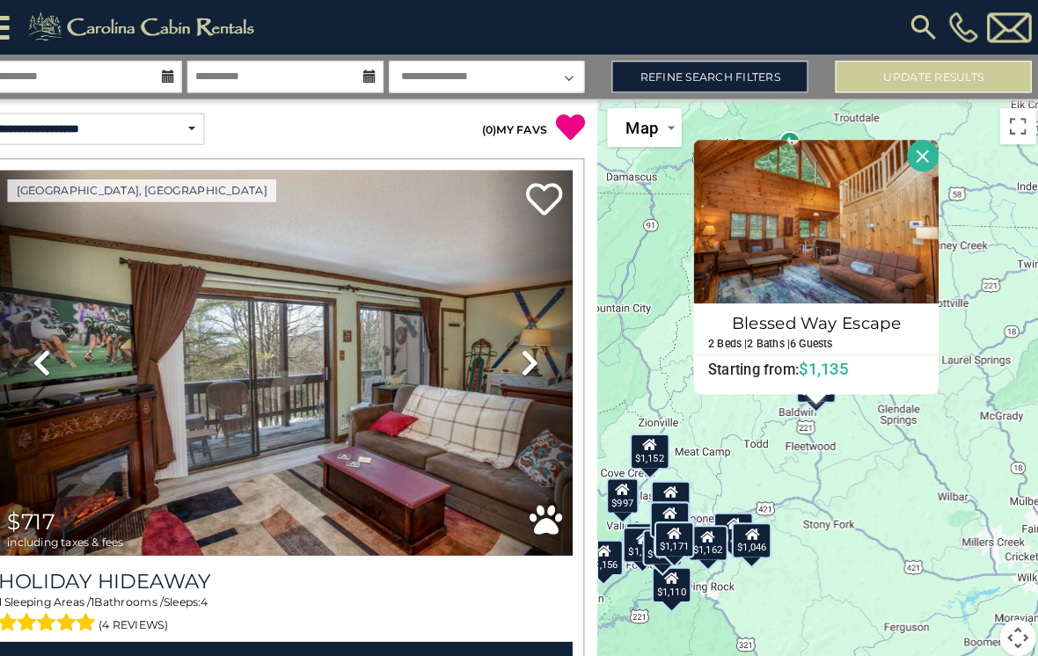
click at [797, 324] on h4 "Blessed Way Escape" at bounding box center [817, 313] width 236 height 28
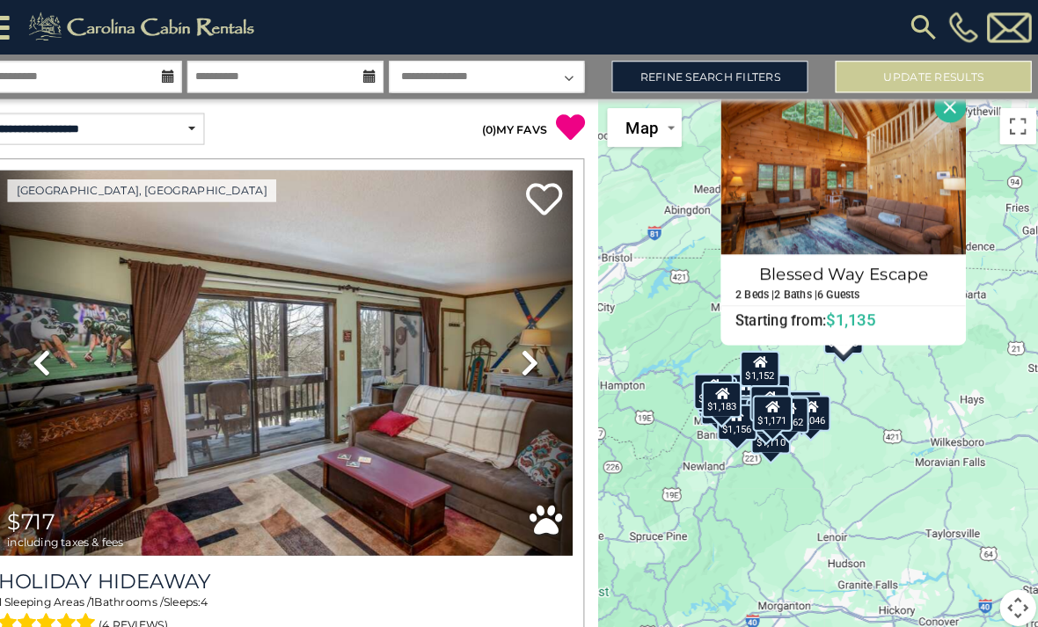
click at [931, 119] on button "Close" at bounding box center [946, 103] width 31 height 31
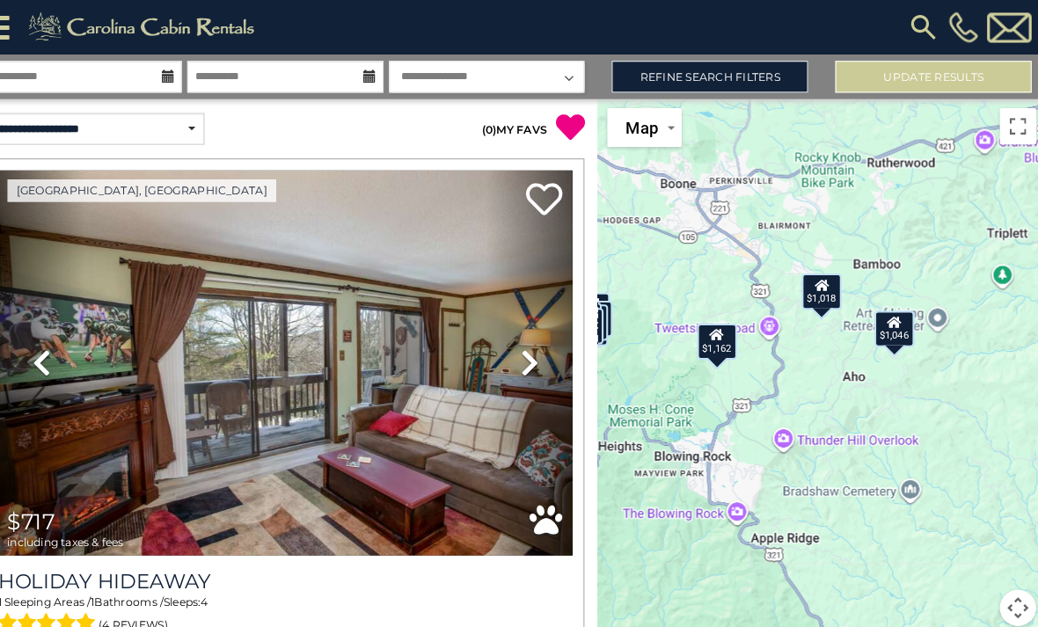
click at [701, 348] on div "$1,162" at bounding box center [720, 330] width 39 height 35
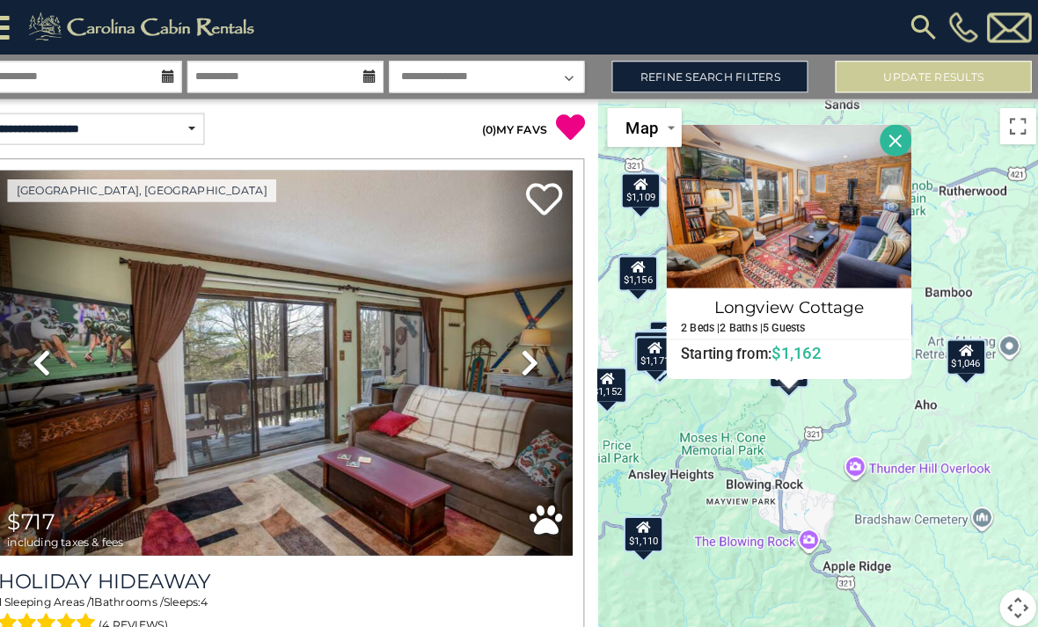
click at [748, 312] on h4 "Longview Cottage" at bounding box center [790, 298] width 236 height 28
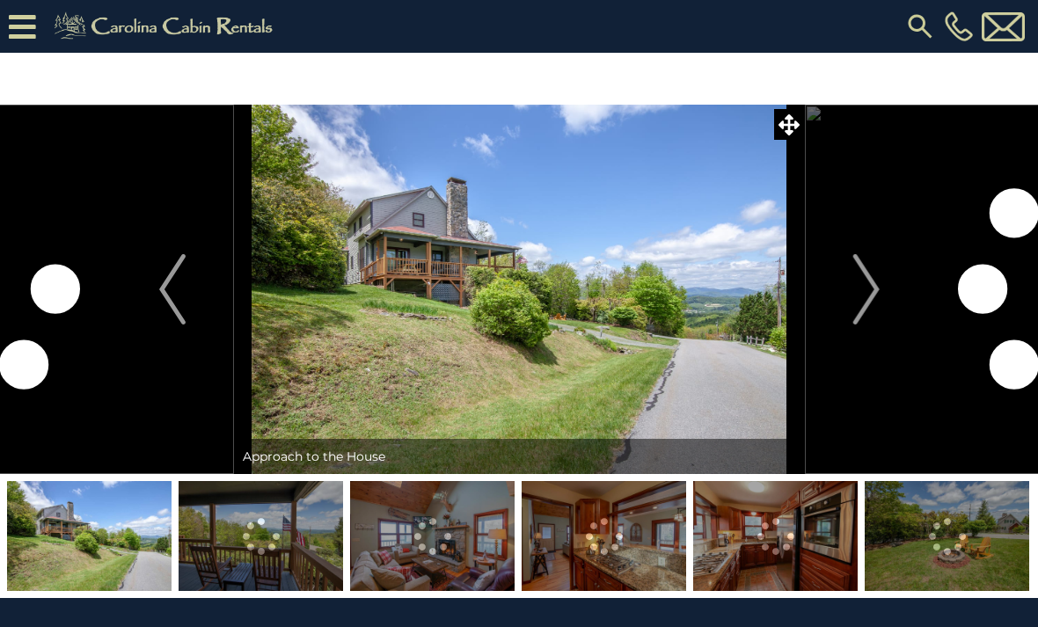
click at [307, 536] on img at bounding box center [261, 536] width 165 height 110
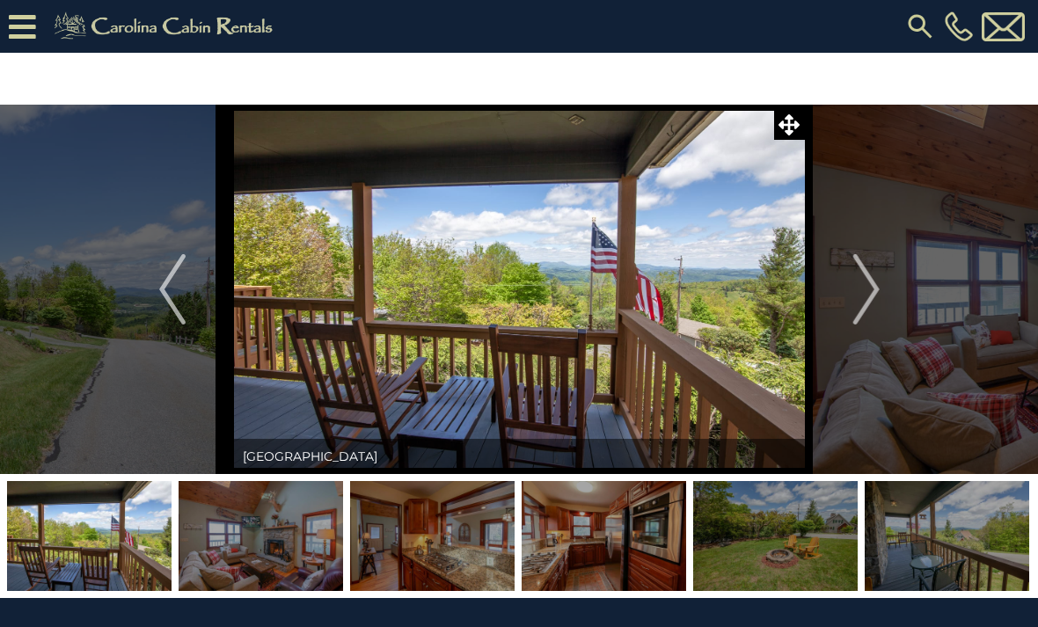
click at [444, 549] on img at bounding box center [432, 536] width 165 height 110
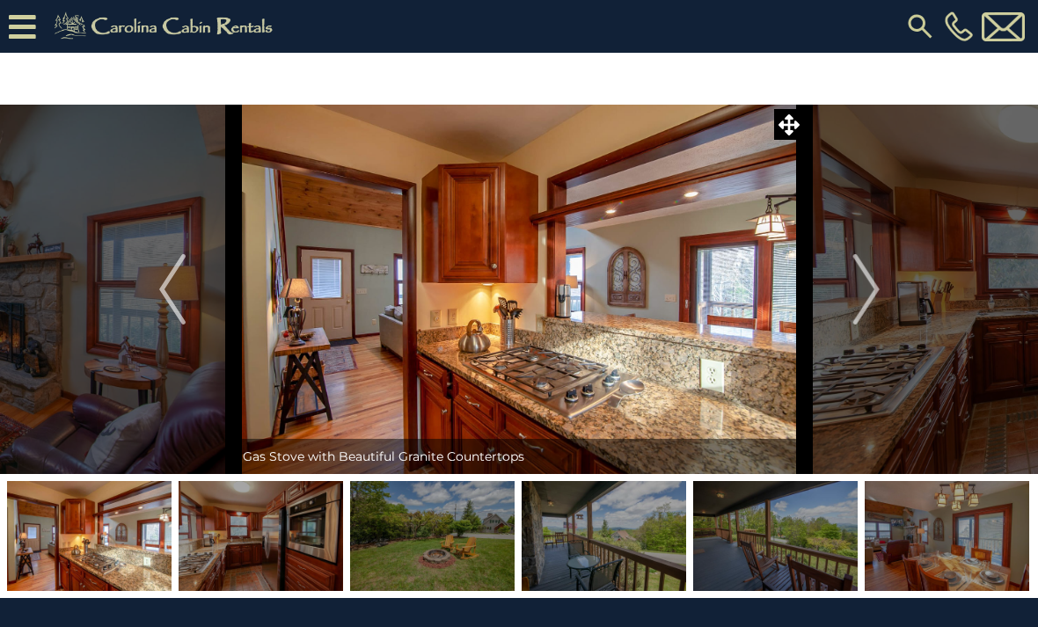
click at [472, 523] on img at bounding box center [432, 536] width 165 height 110
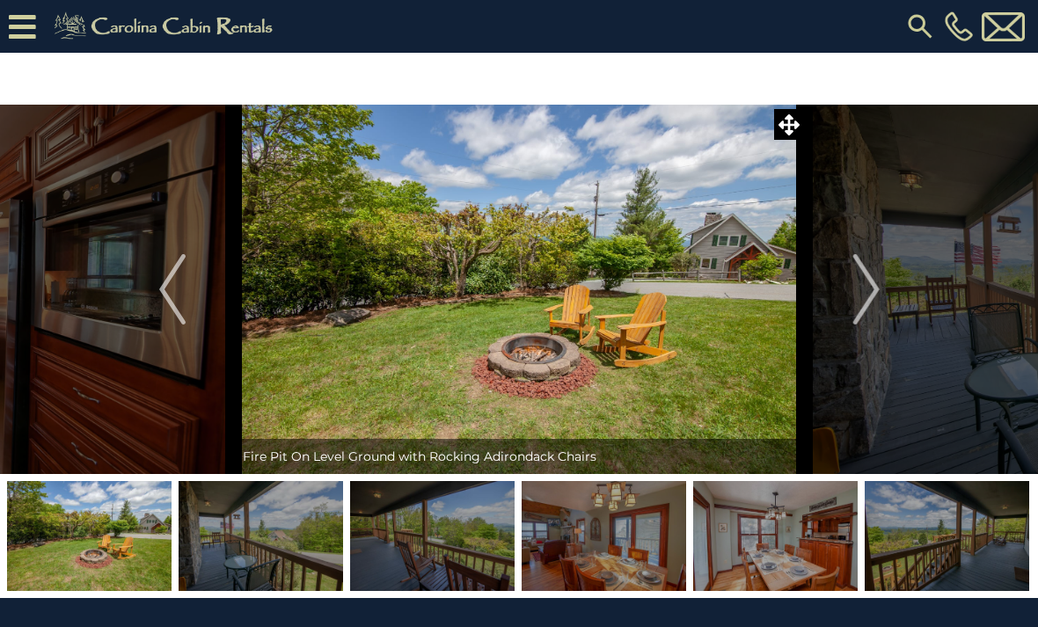
click at [459, 560] on img at bounding box center [432, 536] width 165 height 110
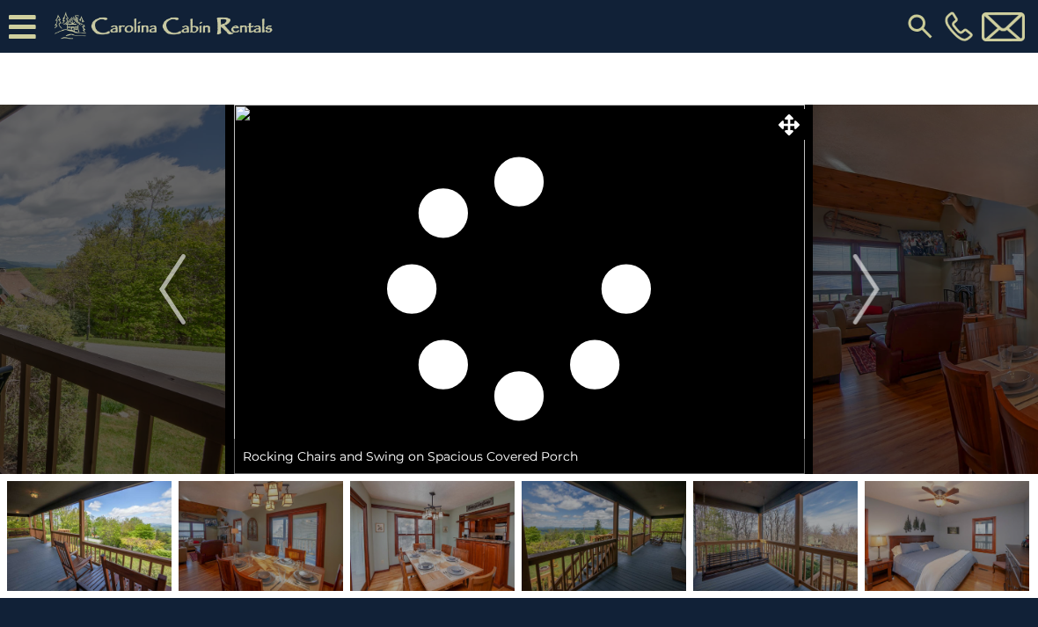
click at [581, 550] on img at bounding box center [604, 536] width 165 height 110
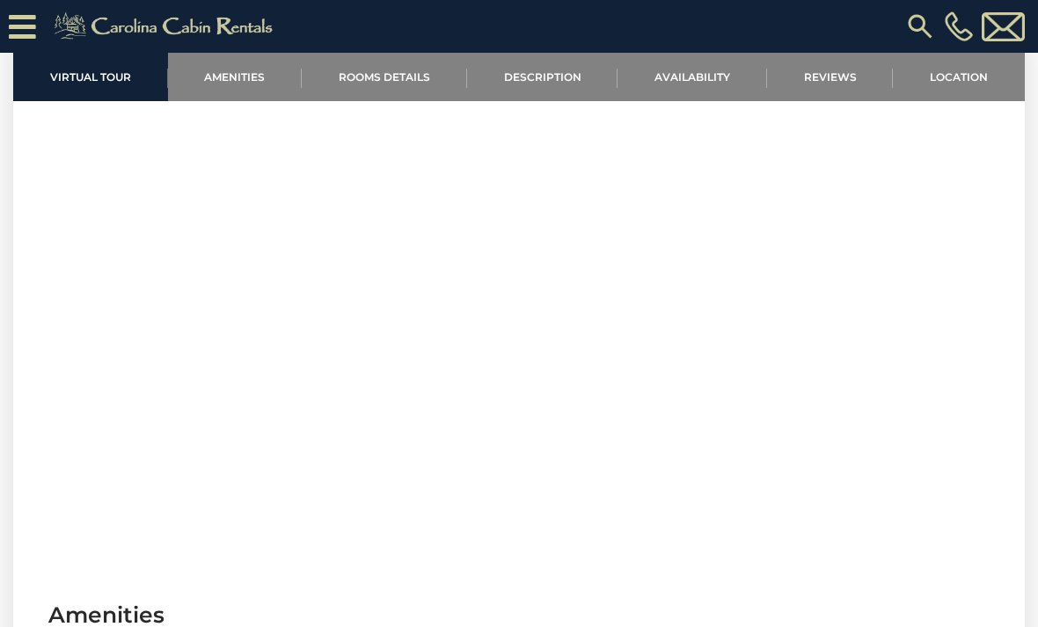
scroll to position [740, 0]
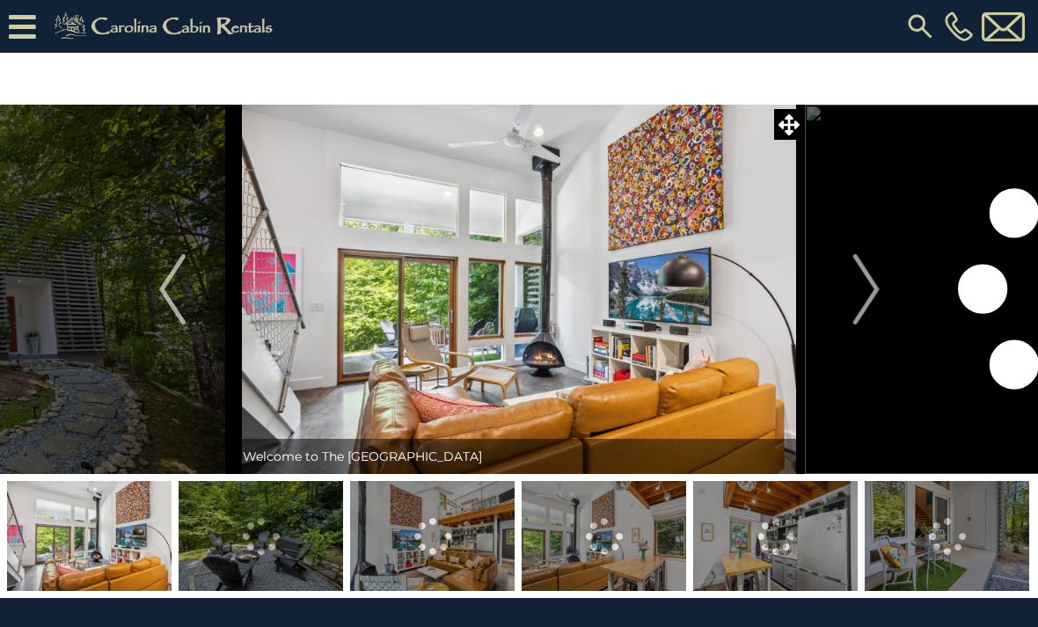
click at [311, 560] on img at bounding box center [261, 536] width 165 height 110
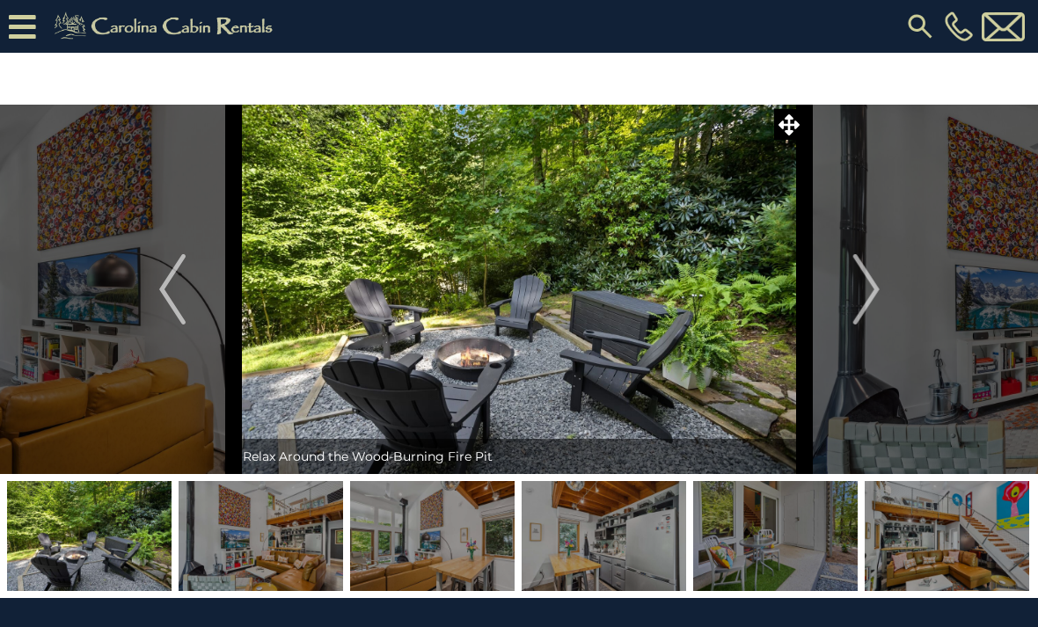
click at [459, 557] on img at bounding box center [432, 536] width 165 height 110
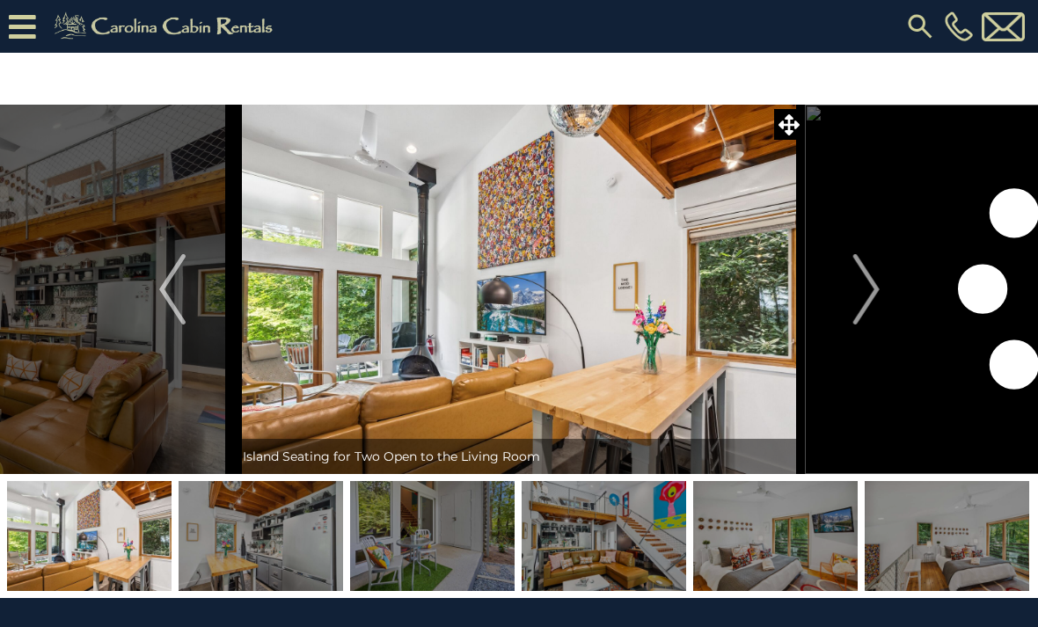
click at [600, 528] on img at bounding box center [604, 536] width 165 height 110
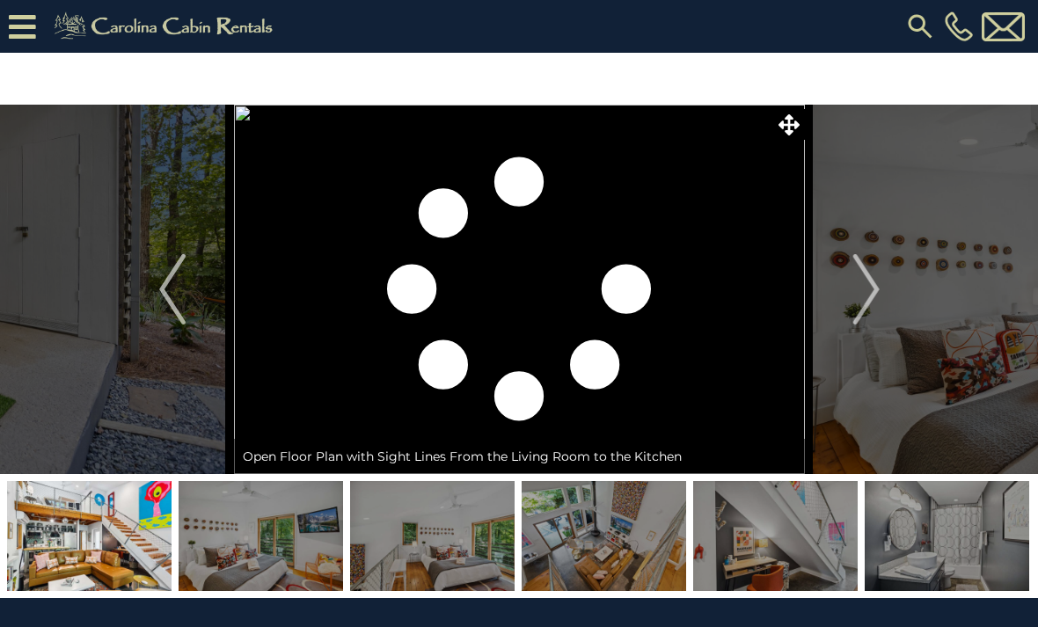
click at [582, 555] on img at bounding box center [604, 536] width 165 height 110
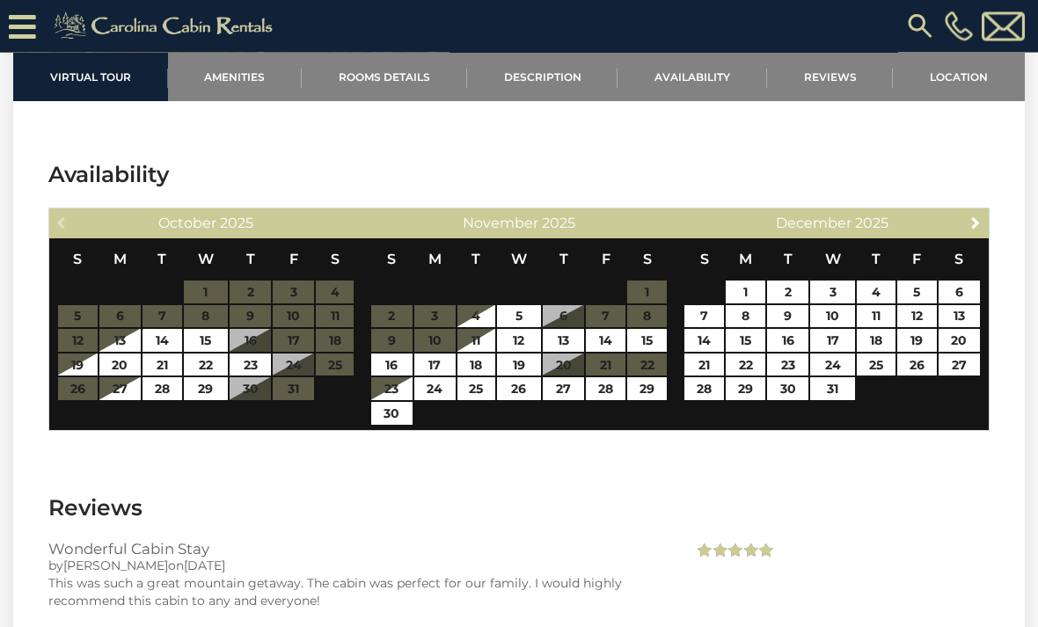
scroll to position [2935, 0]
click at [652, 336] on link "15" at bounding box center [647, 340] width 40 height 23
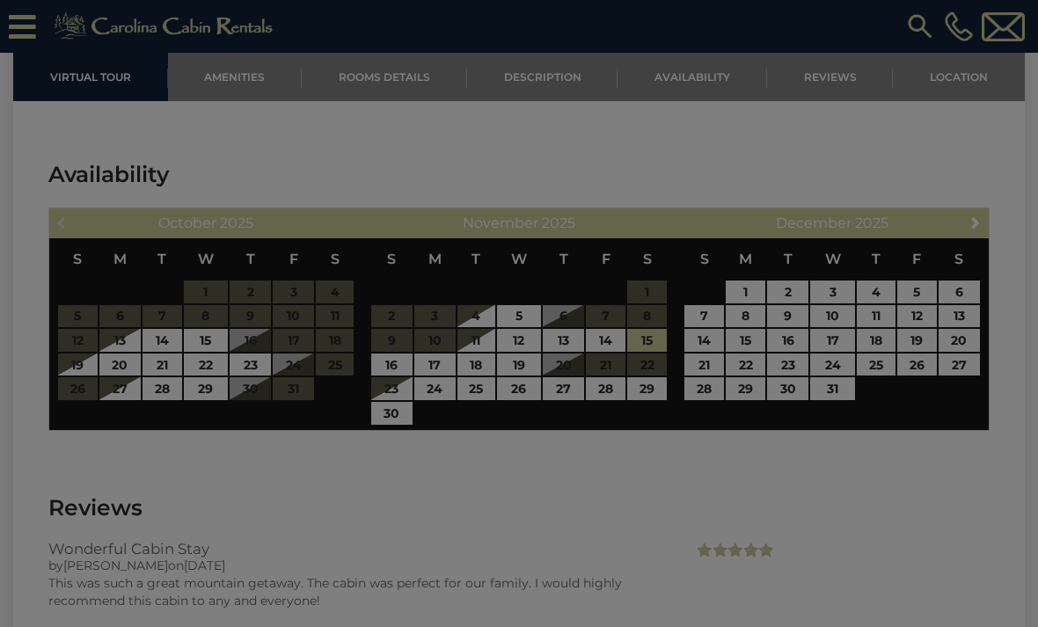
click at [560, 365] on div at bounding box center [519, 313] width 1038 height 627
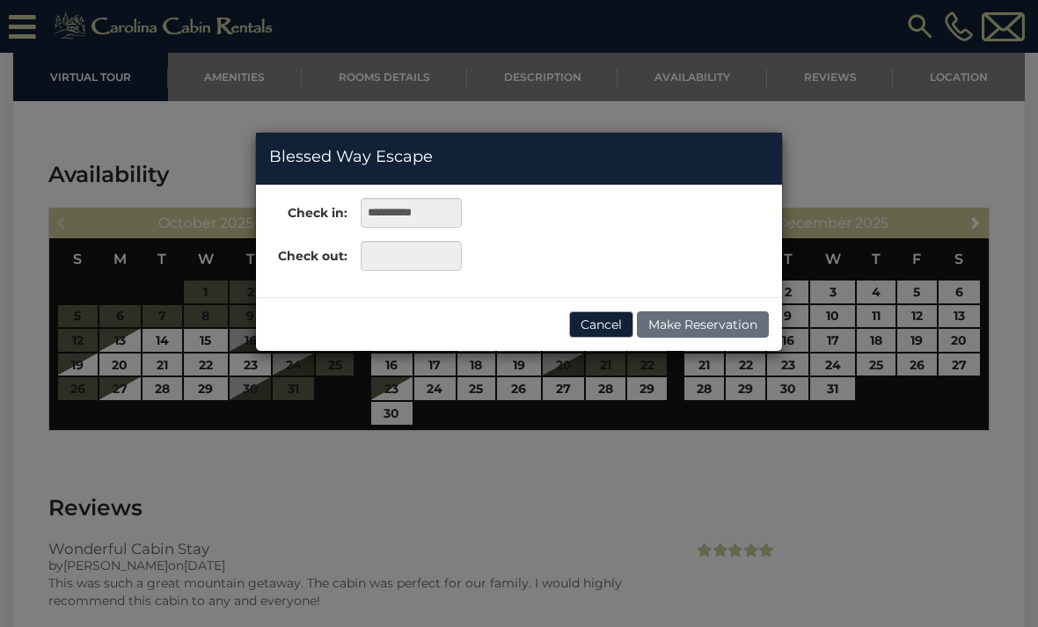
click at [606, 329] on button "Cancel" at bounding box center [601, 324] width 64 height 26
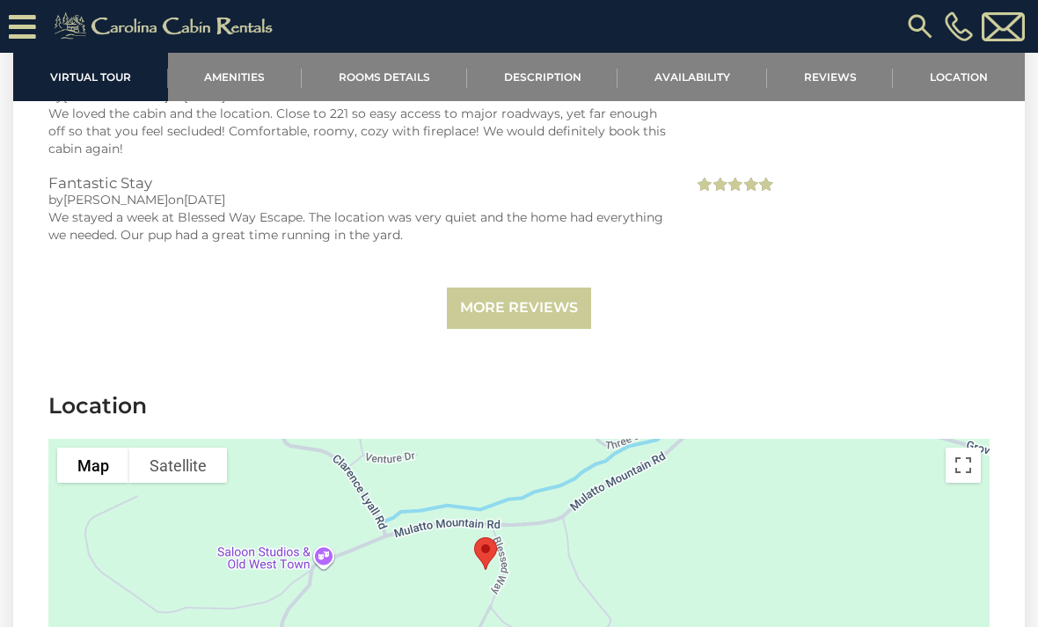
scroll to position [3605, 0]
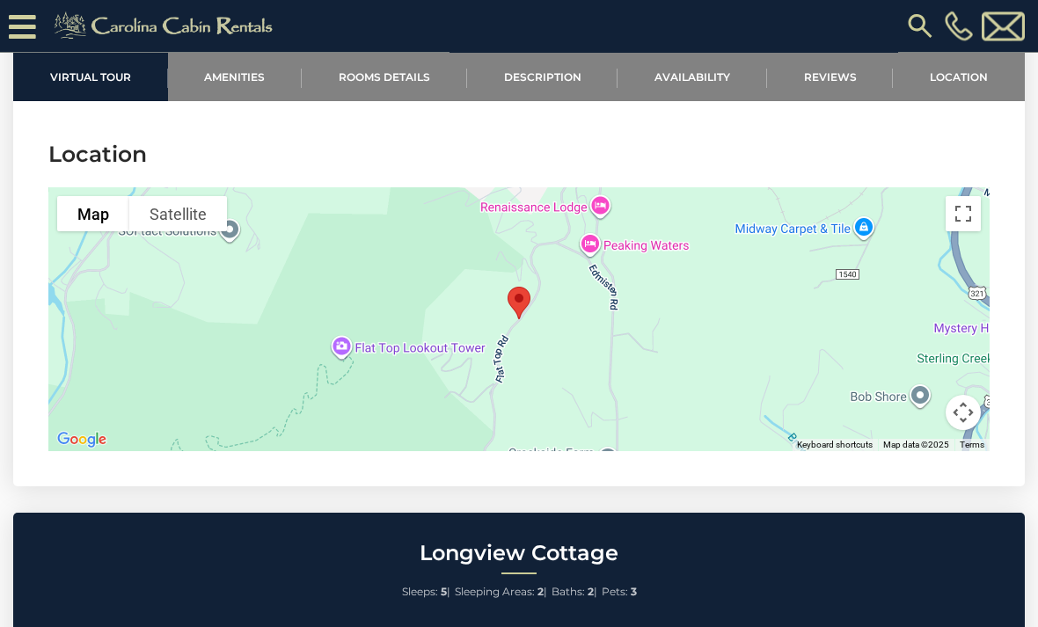
scroll to position [3929, 0]
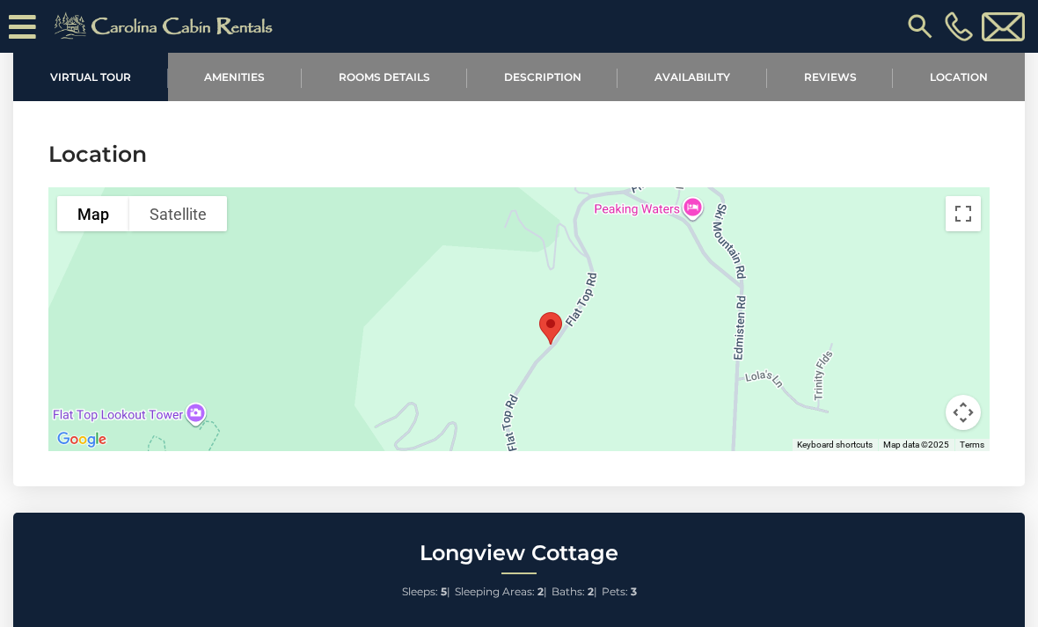
click at [701, 187] on div at bounding box center [518, 319] width 941 height 264
click at [690, 188] on div at bounding box center [518, 319] width 941 height 264
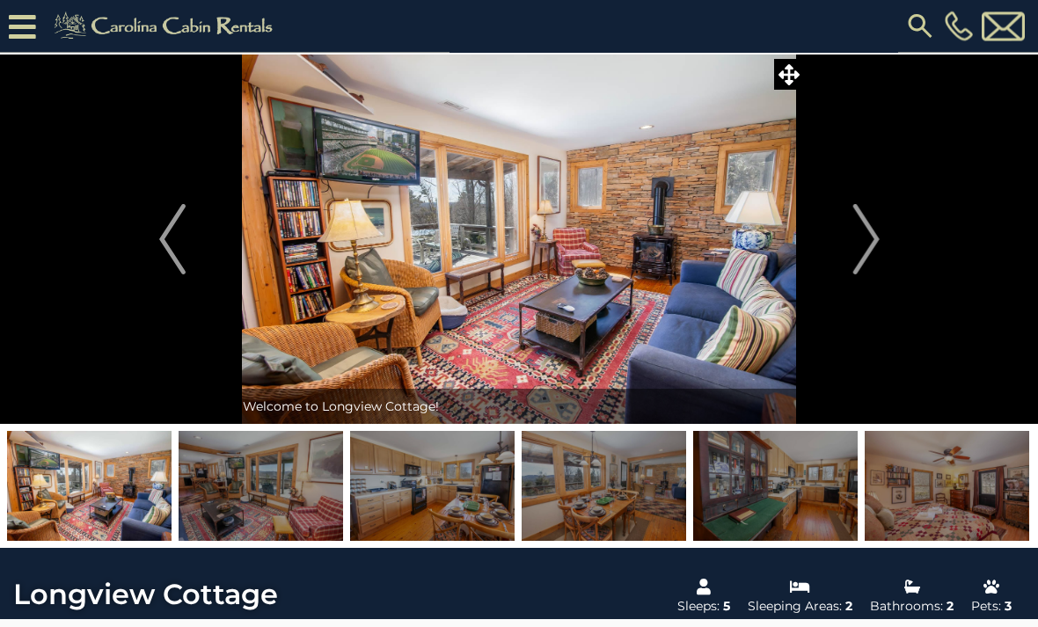
scroll to position [85, 0]
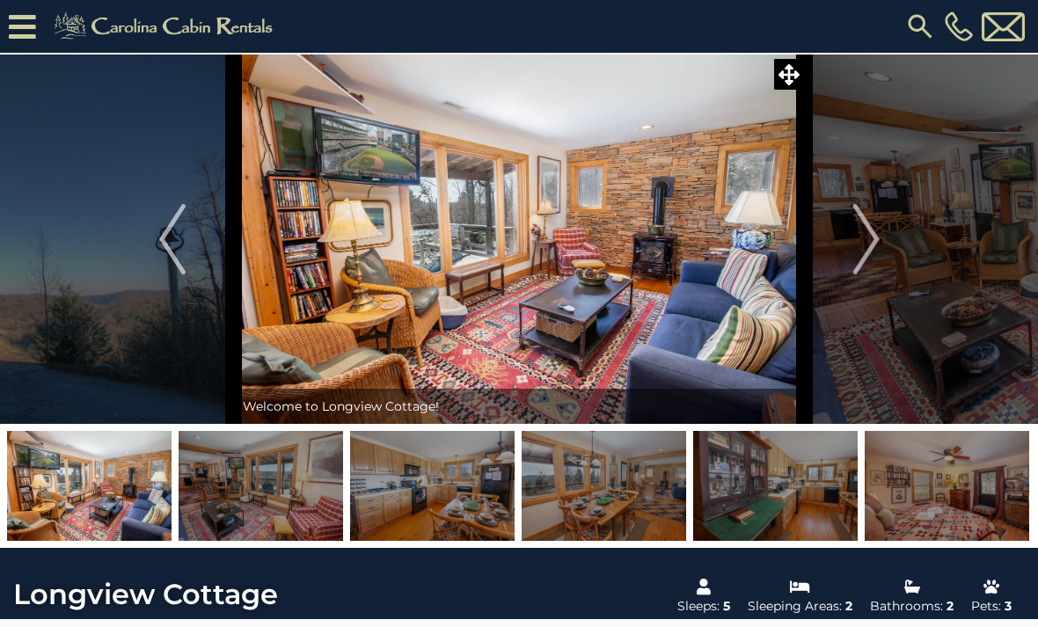
click at [283, 475] on img at bounding box center [261, 486] width 165 height 110
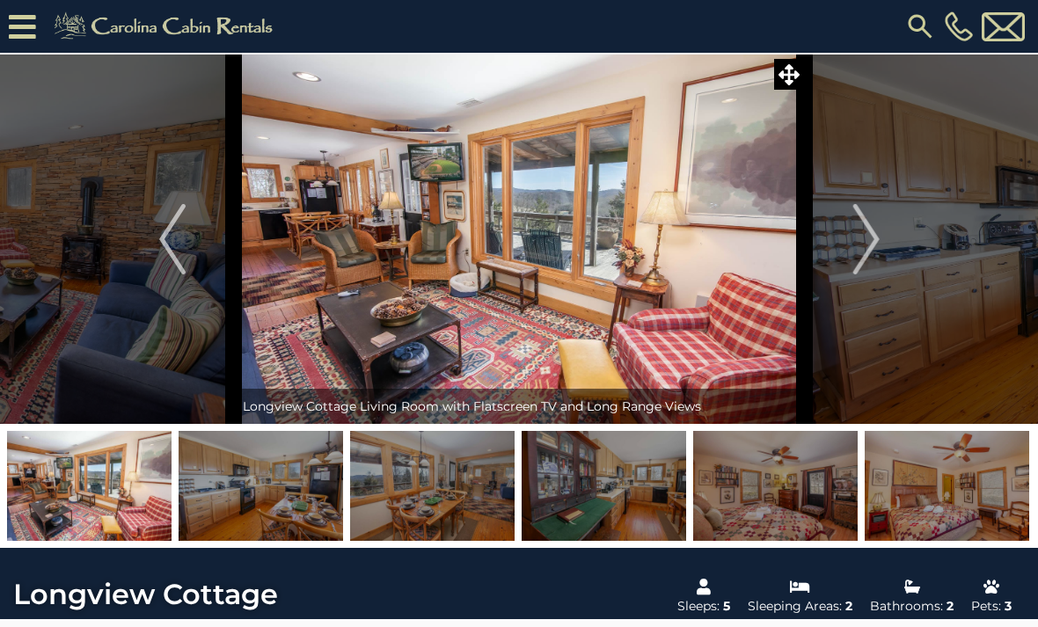
click at [297, 506] on img at bounding box center [261, 486] width 165 height 110
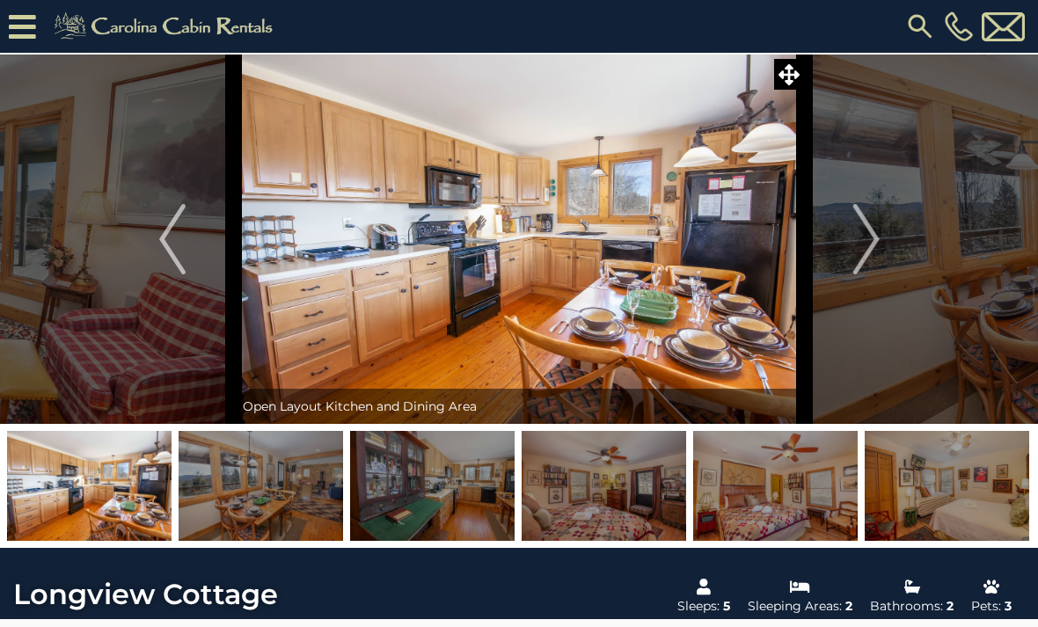
click at [301, 463] on img at bounding box center [261, 486] width 165 height 110
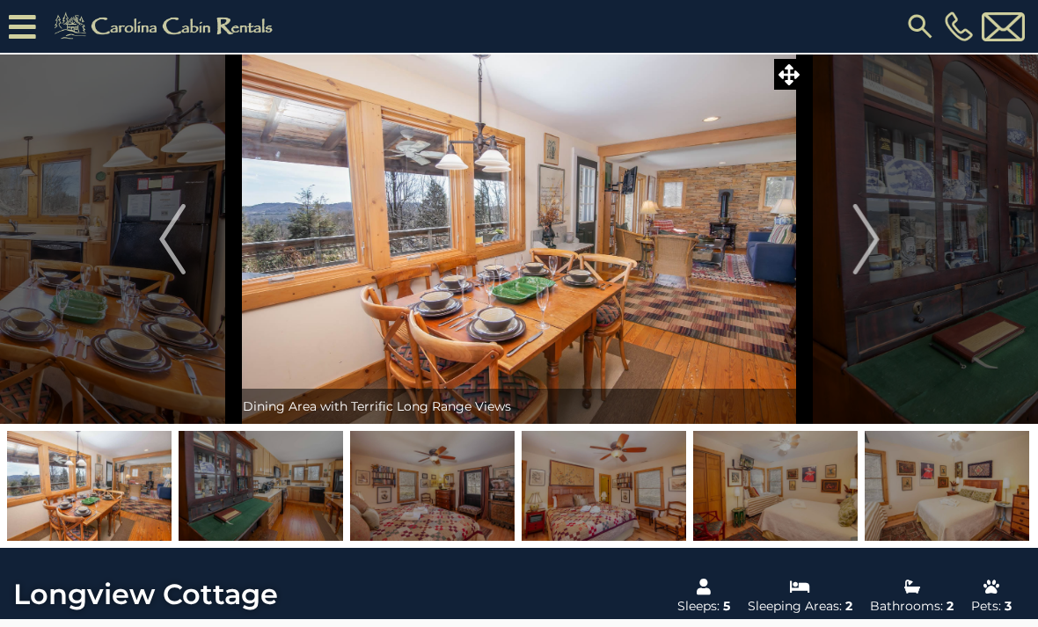
click at [300, 495] on img at bounding box center [261, 486] width 165 height 110
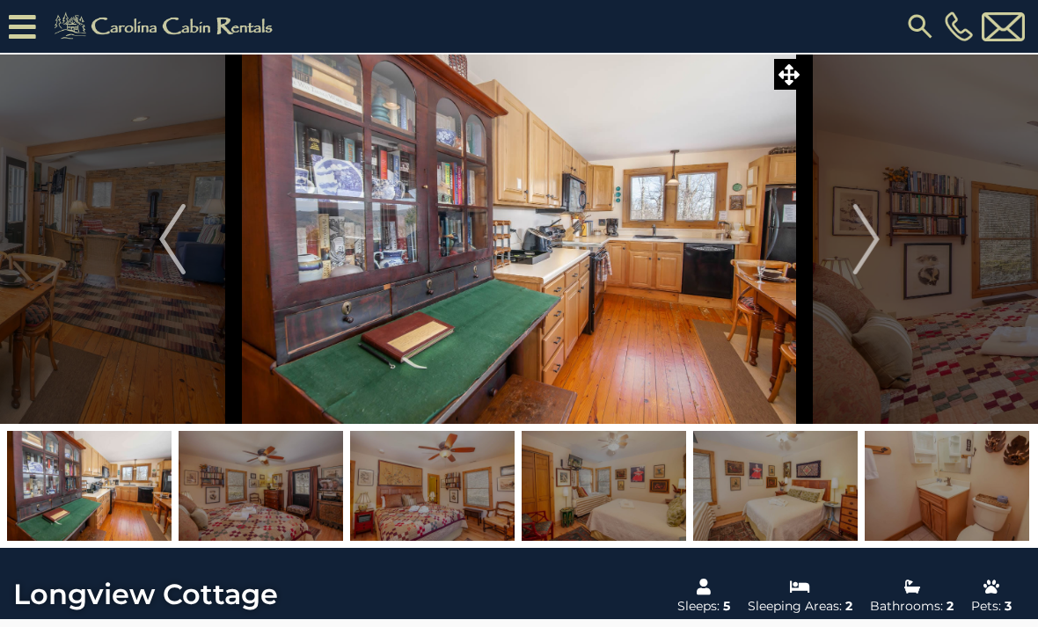
click at [127, 500] on img at bounding box center [89, 486] width 165 height 110
click at [310, 469] on img at bounding box center [261, 486] width 165 height 110
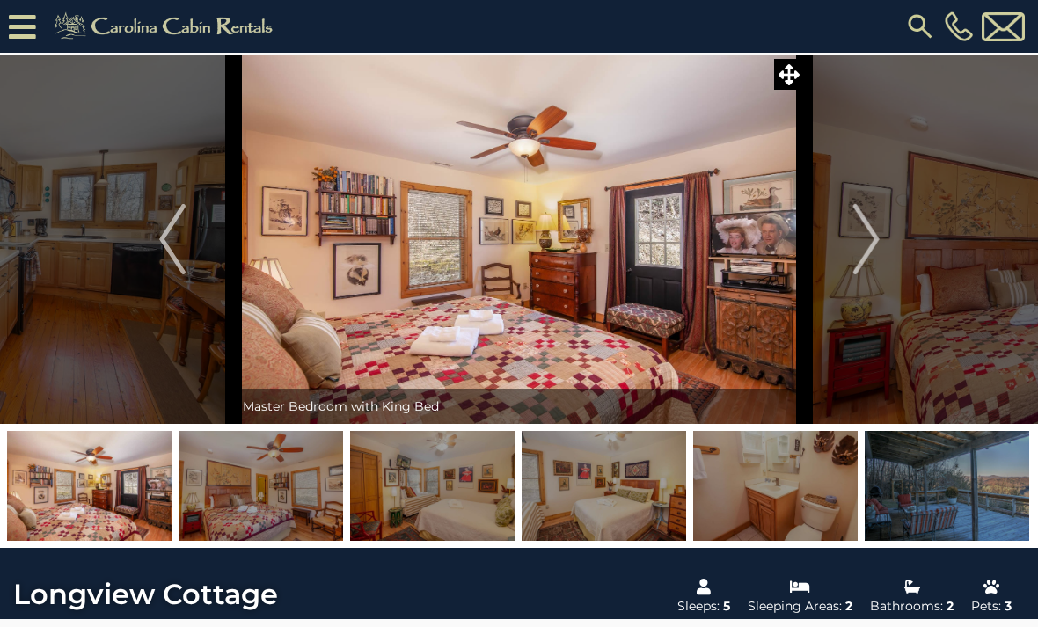
click at [323, 486] on img at bounding box center [261, 486] width 165 height 110
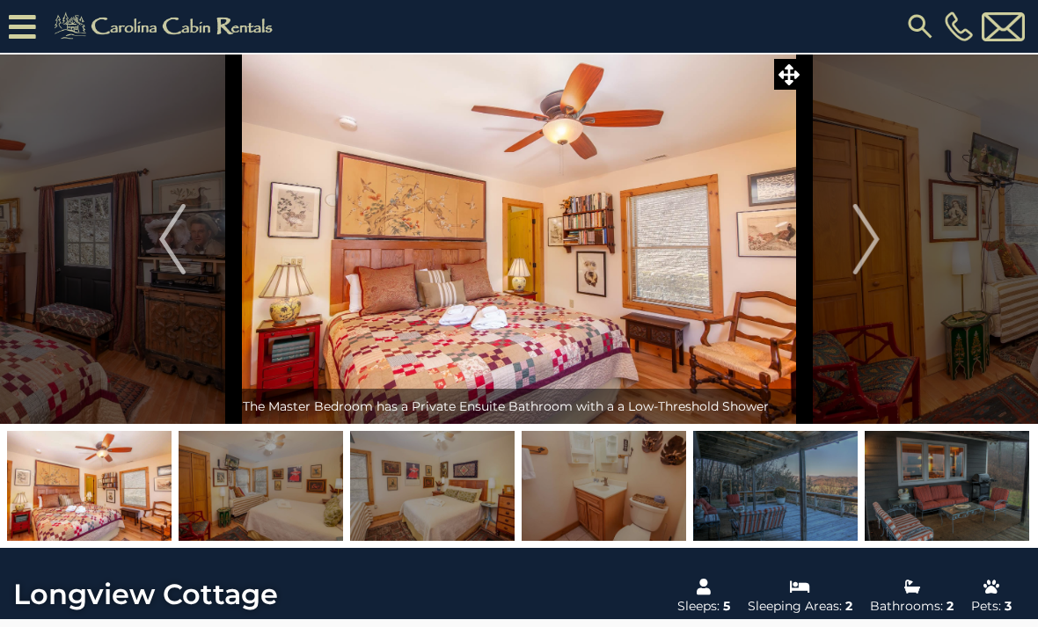
click at [789, 492] on img at bounding box center [775, 486] width 165 height 110
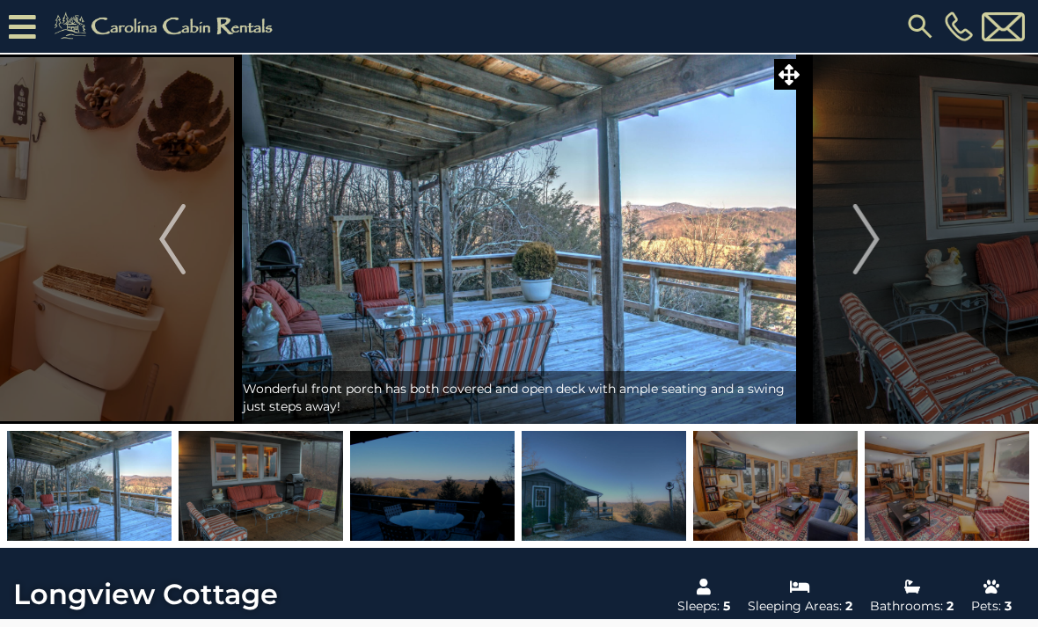
click at [639, 491] on img at bounding box center [604, 486] width 165 height 110
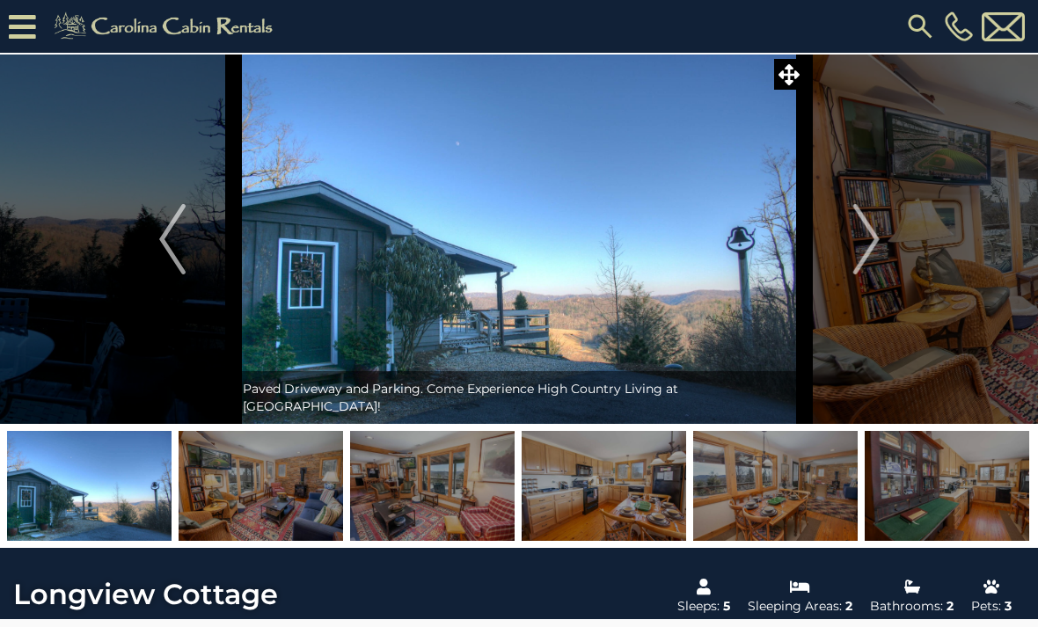
click at [564, 511] on img at bounding box center [604, 486] width 165 height 110
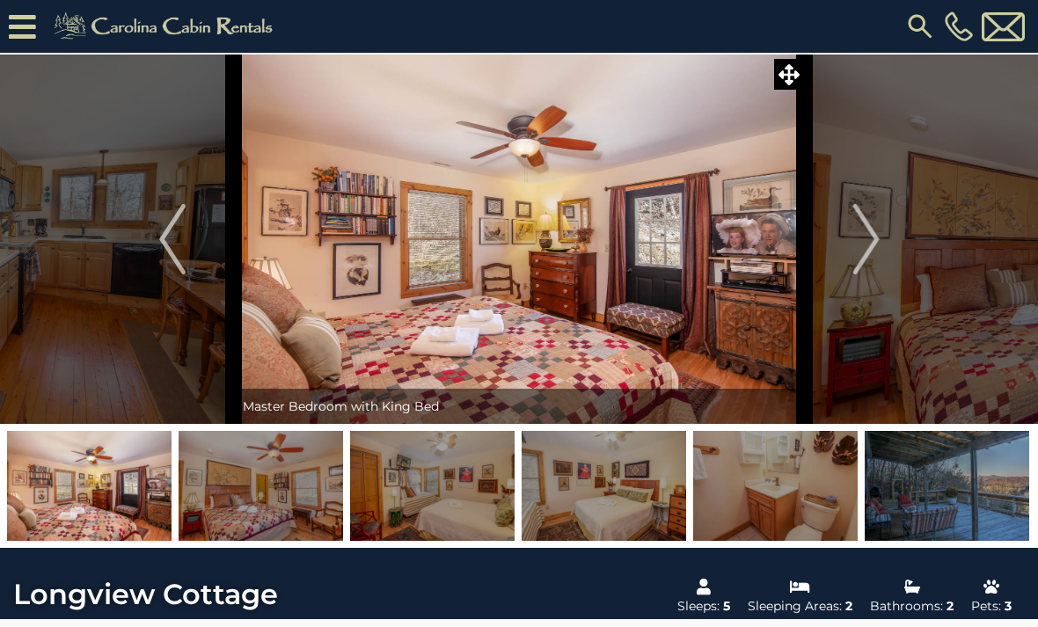
click at [899, 479] on img at bounding box center [947, 486] width 165 height 110
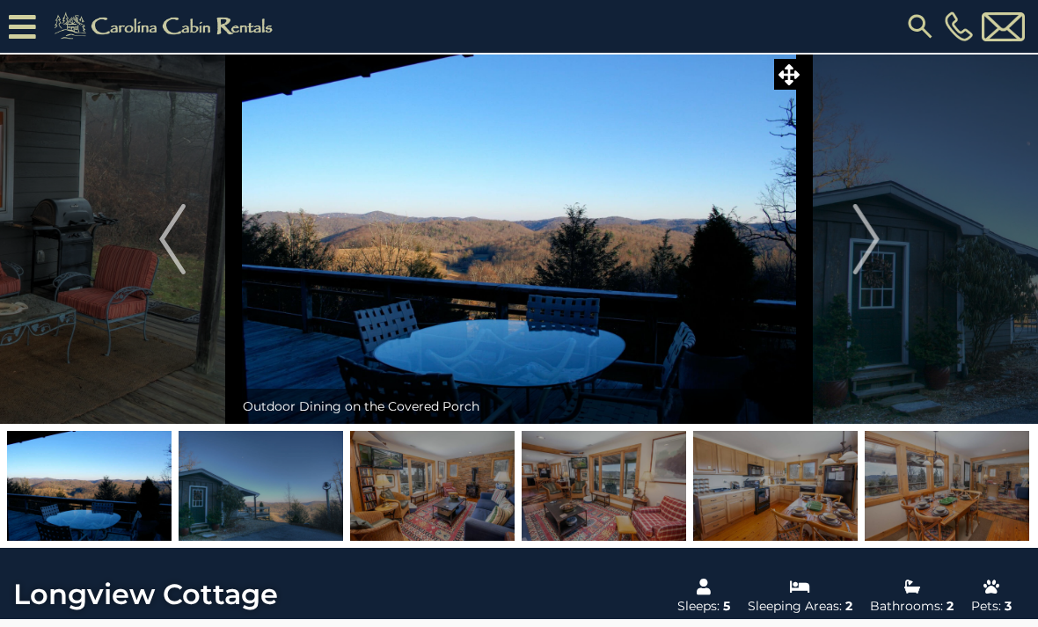
click at [720, 472] on img at bounding box center [775, 486] width 165 height 110
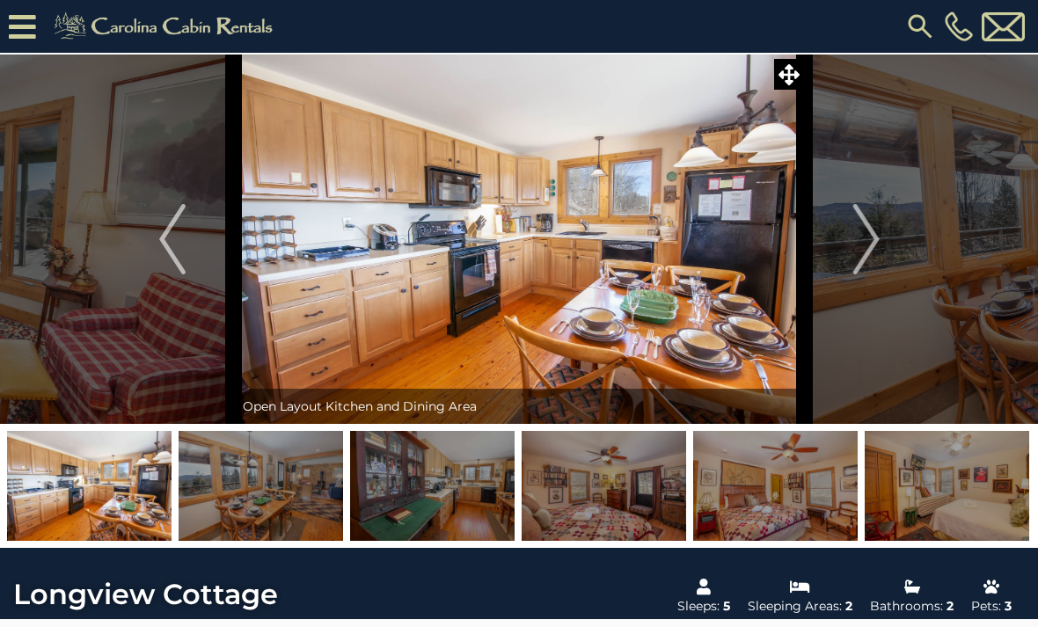
click at [757, 473] on img at bounding box center [775, 486] width 165 height 110
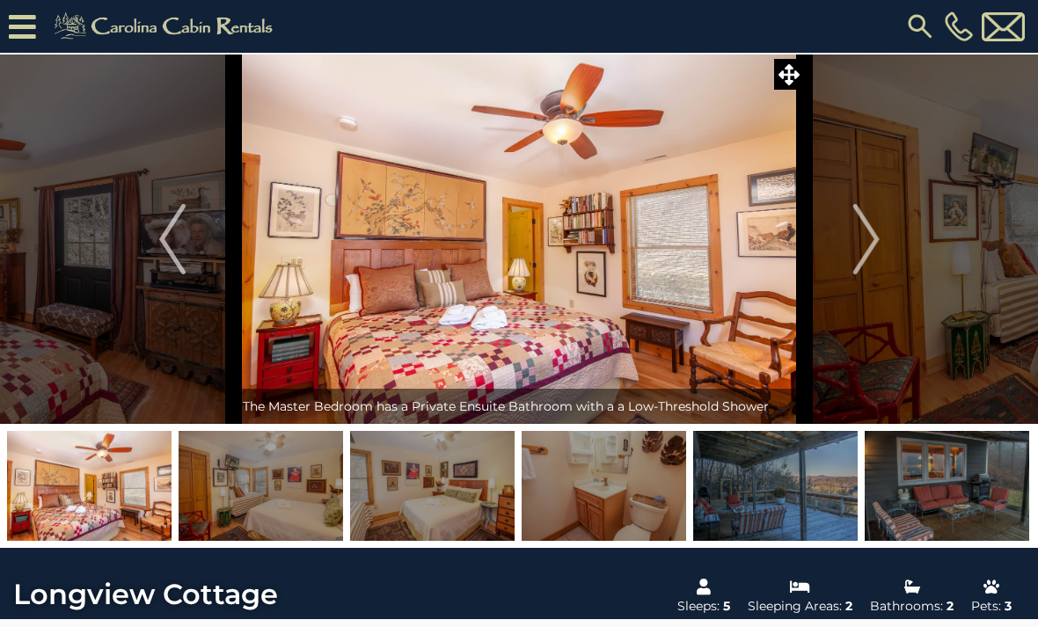
click at [574, 472] on img at bounding box center [604, 486] width 165 height 110
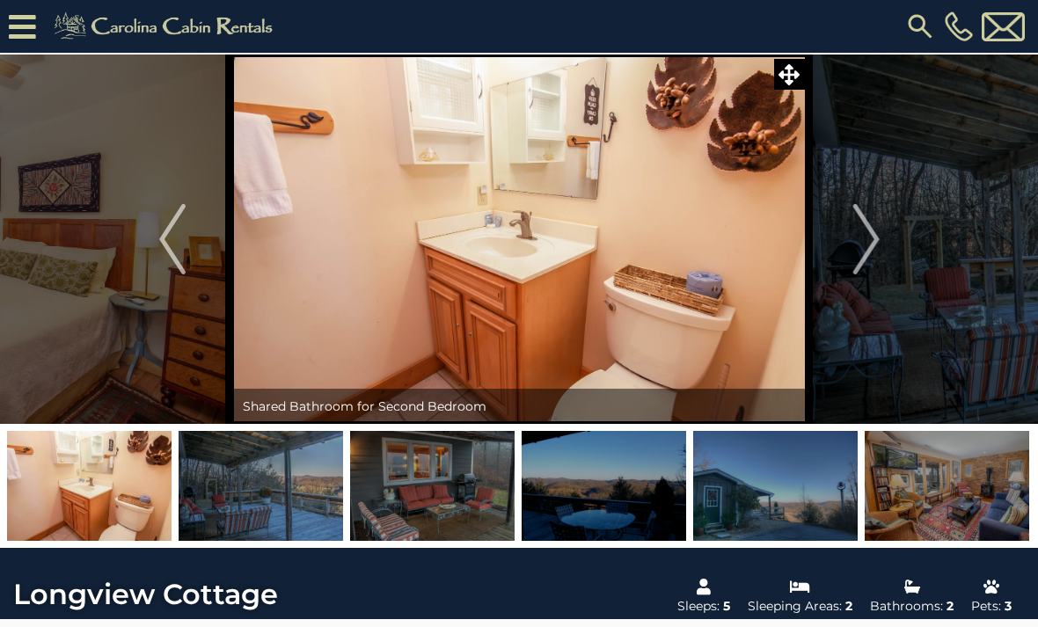
click at [329, 512] on img at bounding box center [261, 486] width 165 height 110
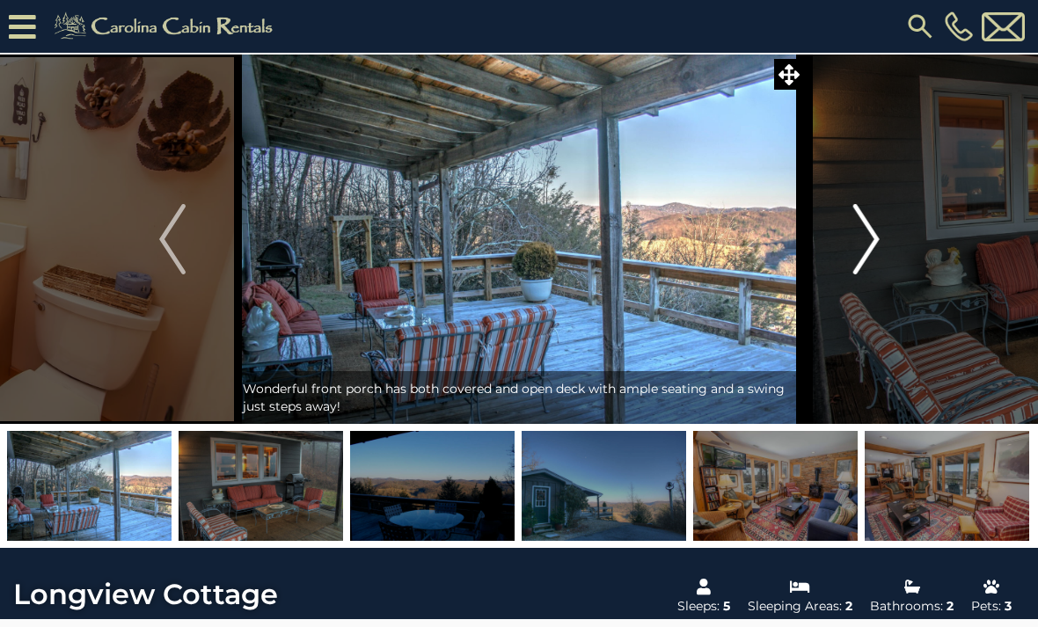
click at [864, 216] on img "Next" at bounding box center [865, 239] width 26 height 70
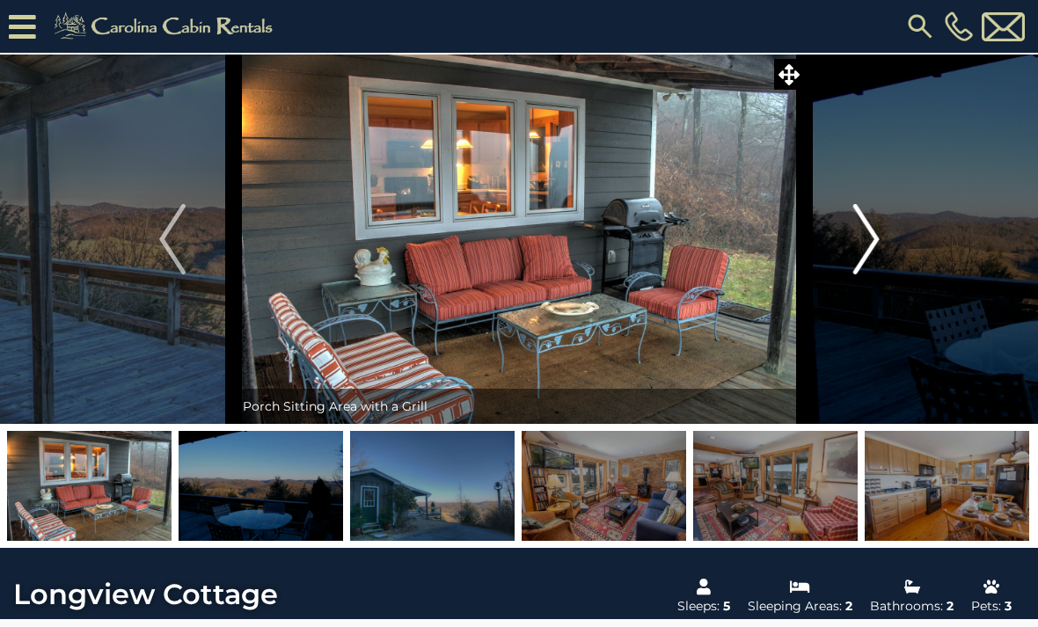
click at [854, 238] on img "Next" at bounding box center [865, 239] width 26 height 70
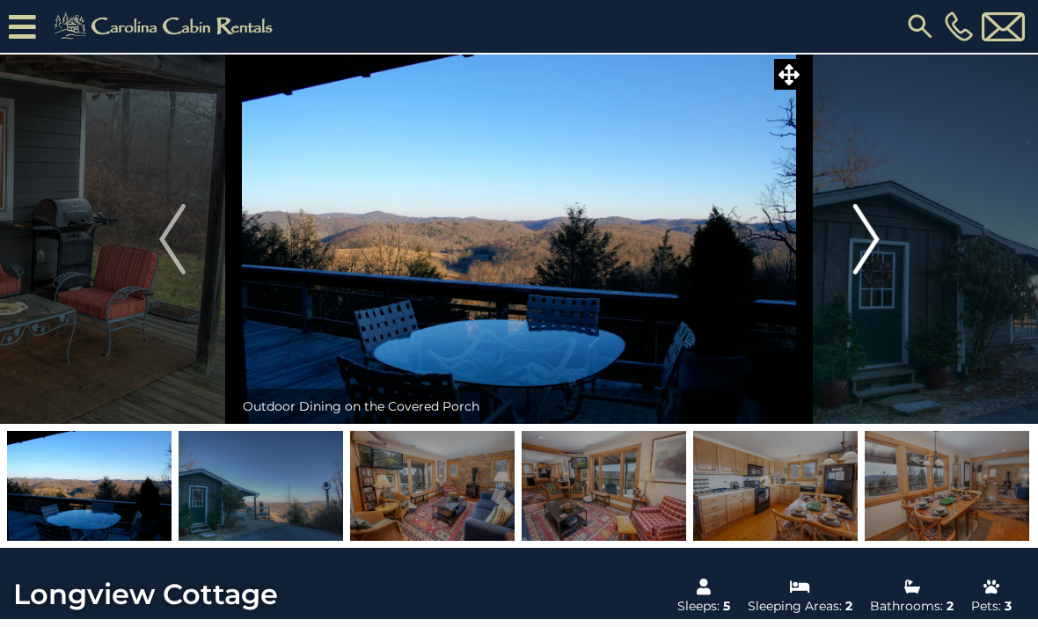
click at [859, 219] on img "Next" at bounding box center [865, 239] width 26 height 70
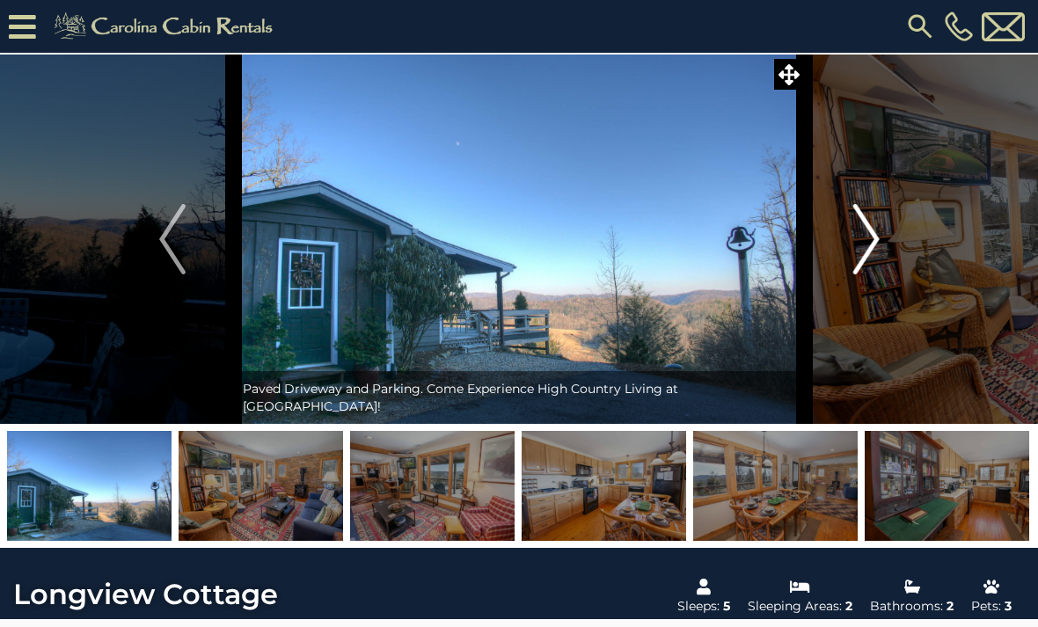
click at [885, 294] on button "Next" at bounding box center [866, 240] width 123 height 370
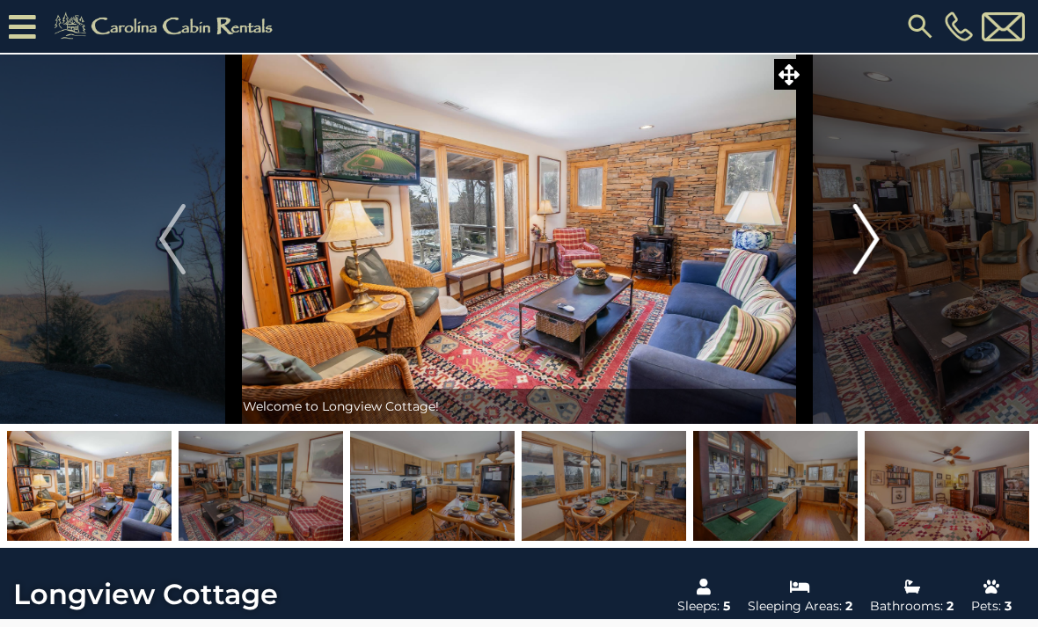
click at [854, 250] on img "Next" at bounding box center [865, 239] width 26 height 70
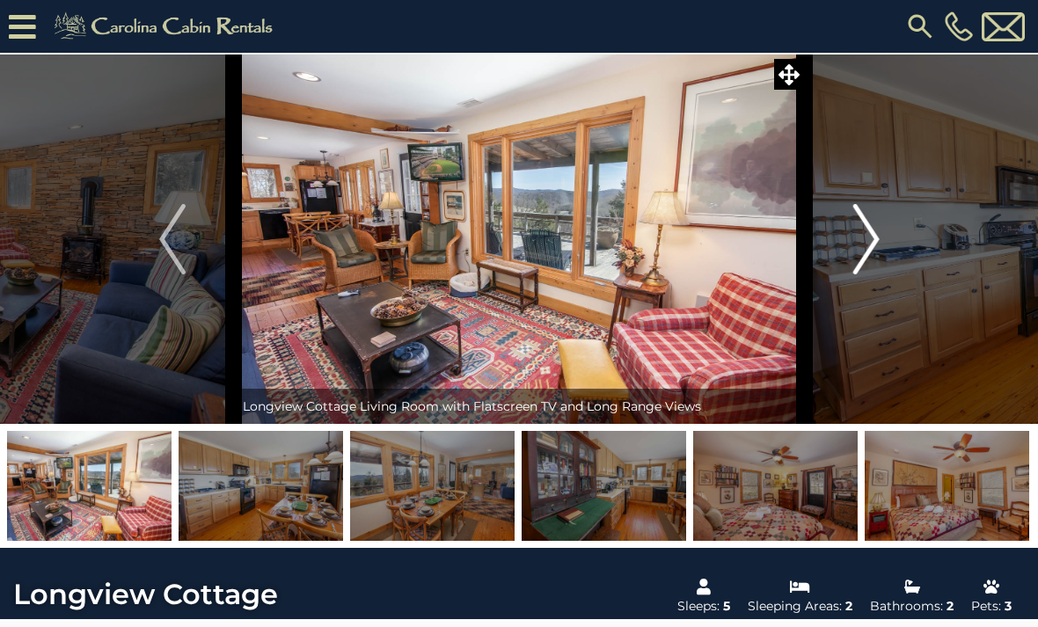
click at [840, 234] on button "Next" at bounding box center [866, 240] width 123 height 370
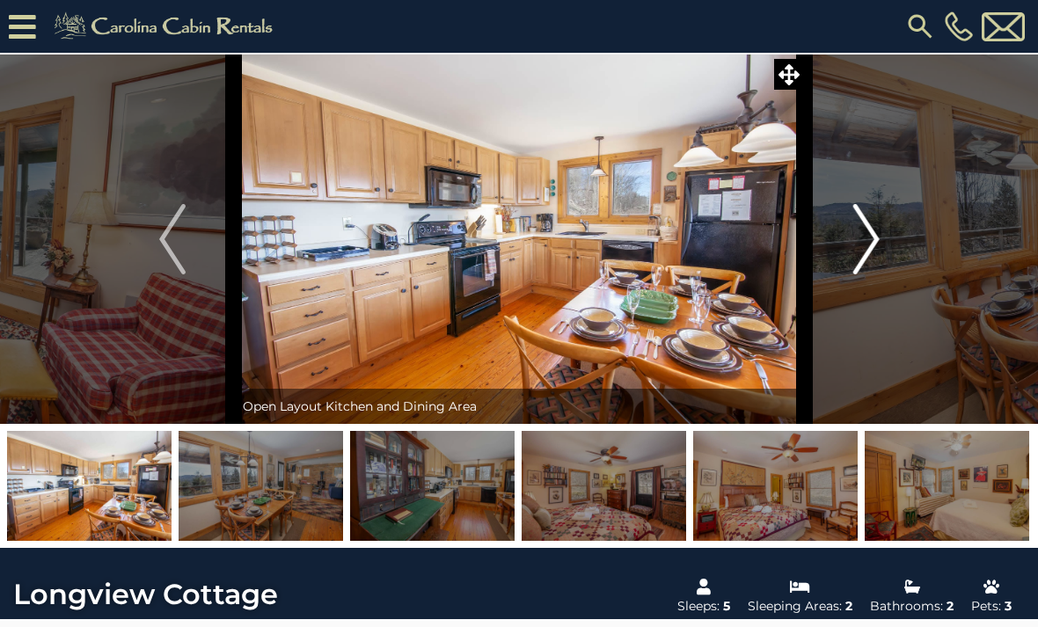
click at [851, 241] on button "Next" at bounding box center [866, 240] width 123 height 370
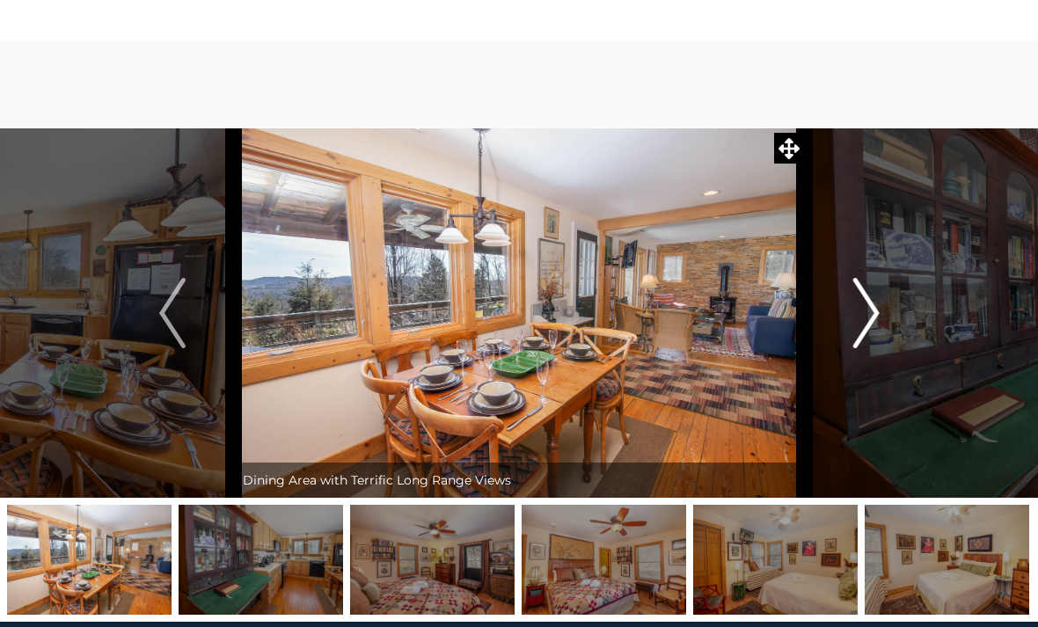
scroll to position [0, 0]
